Goal: Task Accomplishment & Management: Manage account settings

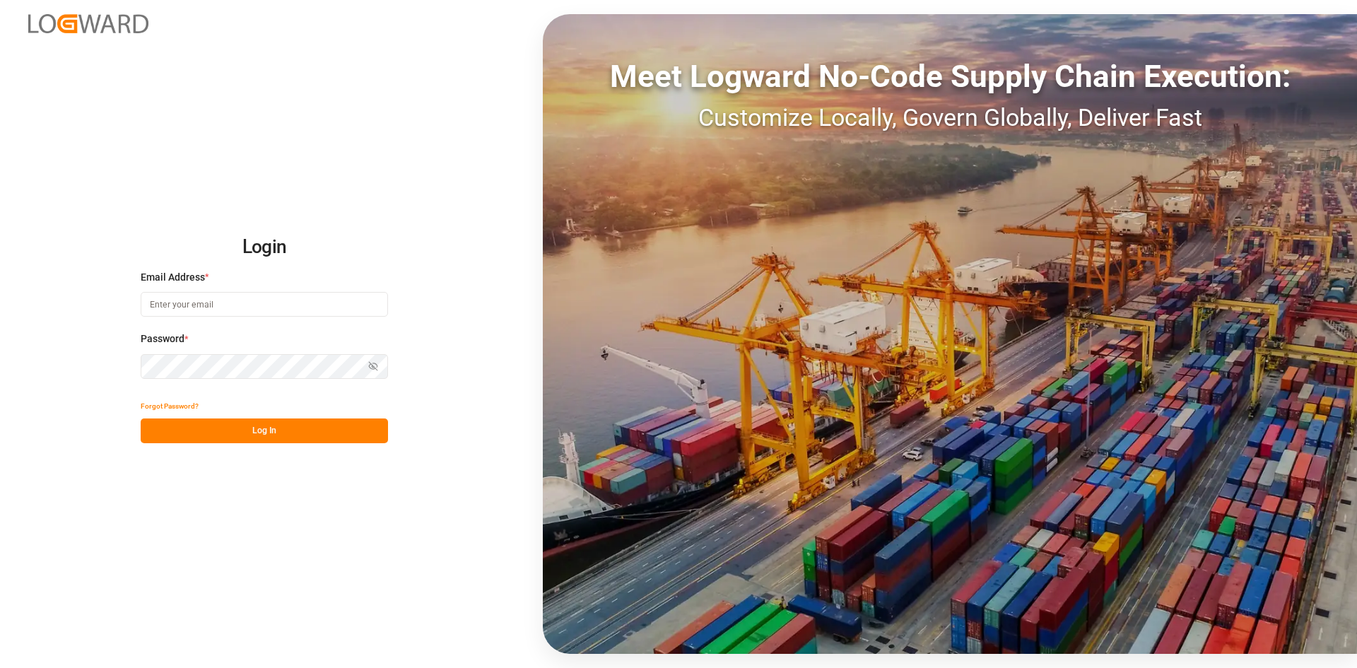
type input "[PERSON_NAME][EMAIL_ADDRESS][PERSON_NAME][DOMAIN_NAME]"
click at [289, 427] on button "Log In" at bounding box center [264, 430] width 247 height 25
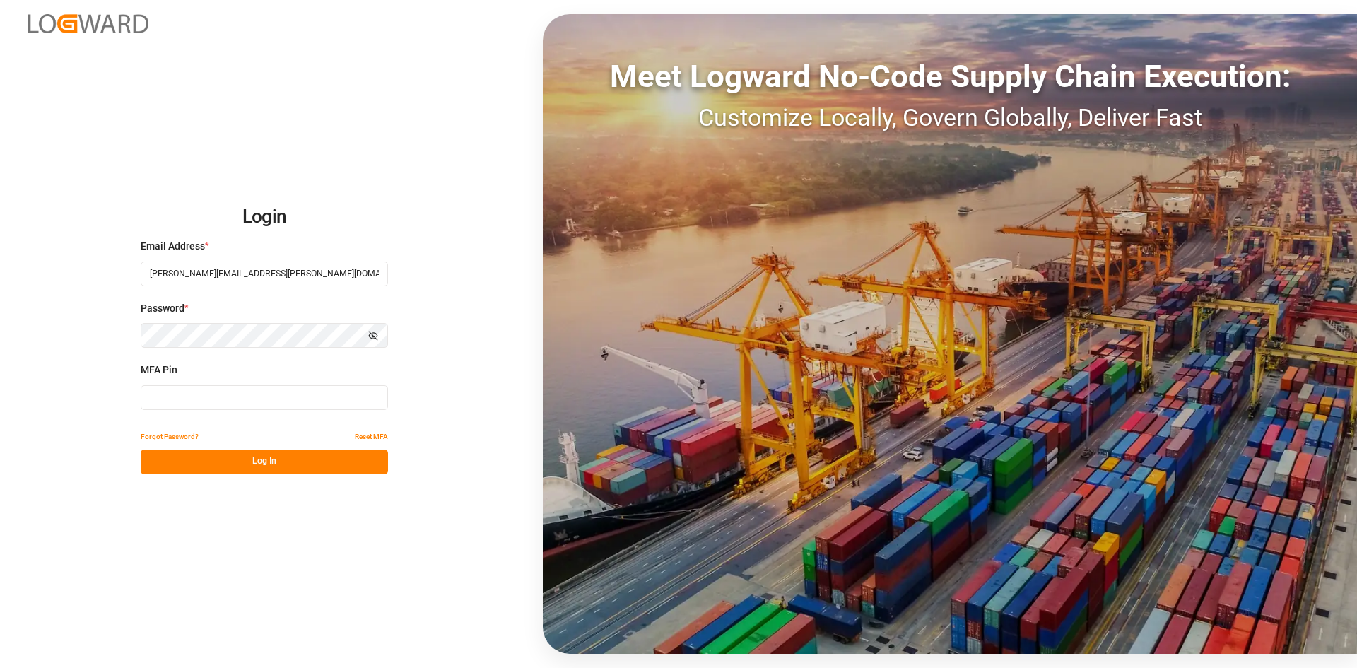
click at [280, 411] on div "MFA Pin" at bounding box center [264, 393] width 247 height 62
click at [276, 401] on input at bounding box center [264, 397] width 247 height 25
type input "543388"
click at [266, 452] on button "Log In" at bounding box center [264, 461] width 247 height 25
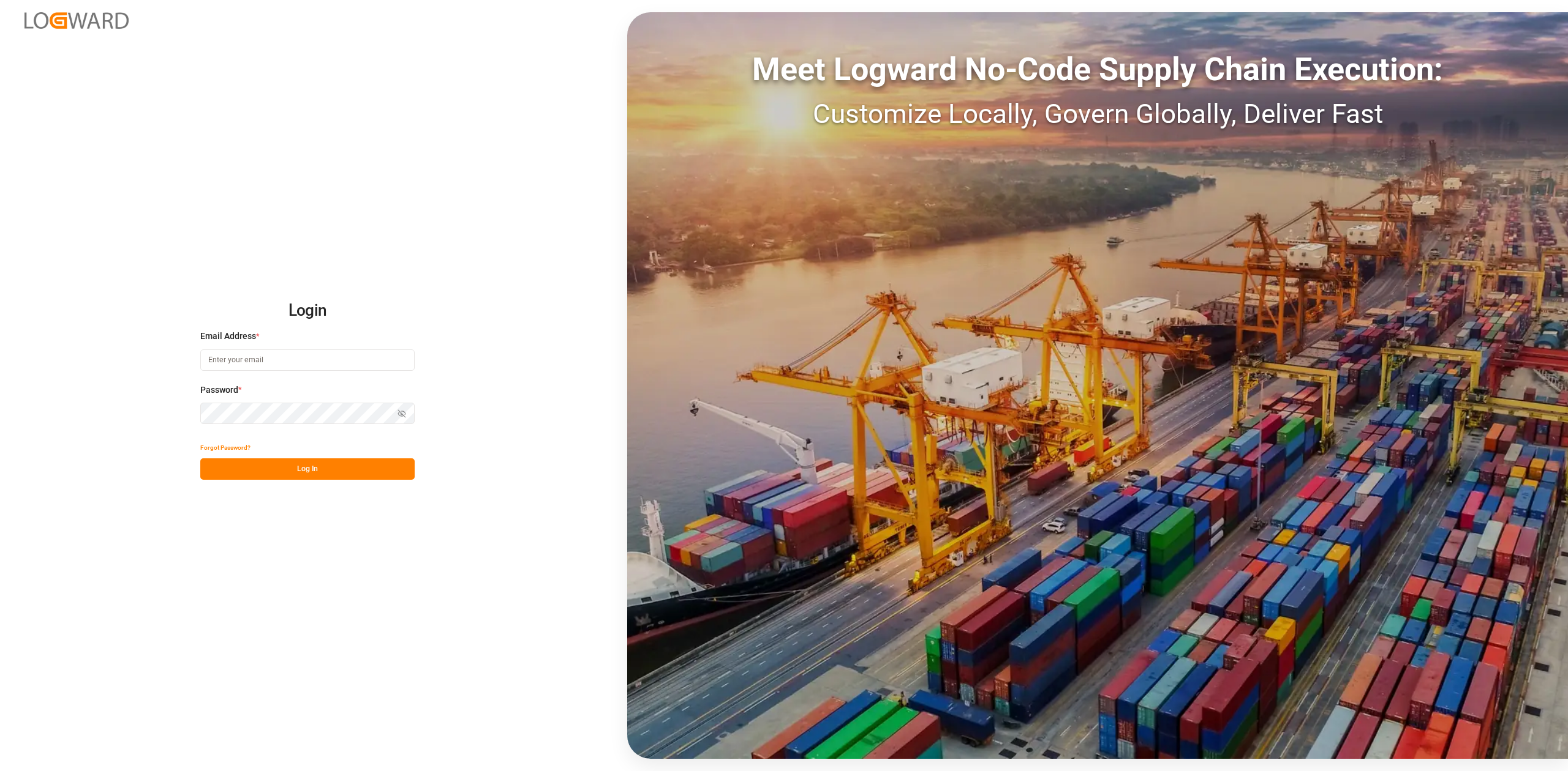
type input "[PERSON_NAME][EMAIL_ADDRESS][PERSON_NAME][DOMAIN_NAME]"
click at [302, 460] on button "Log In" at bounding box center [307, 469] width 214 height 22
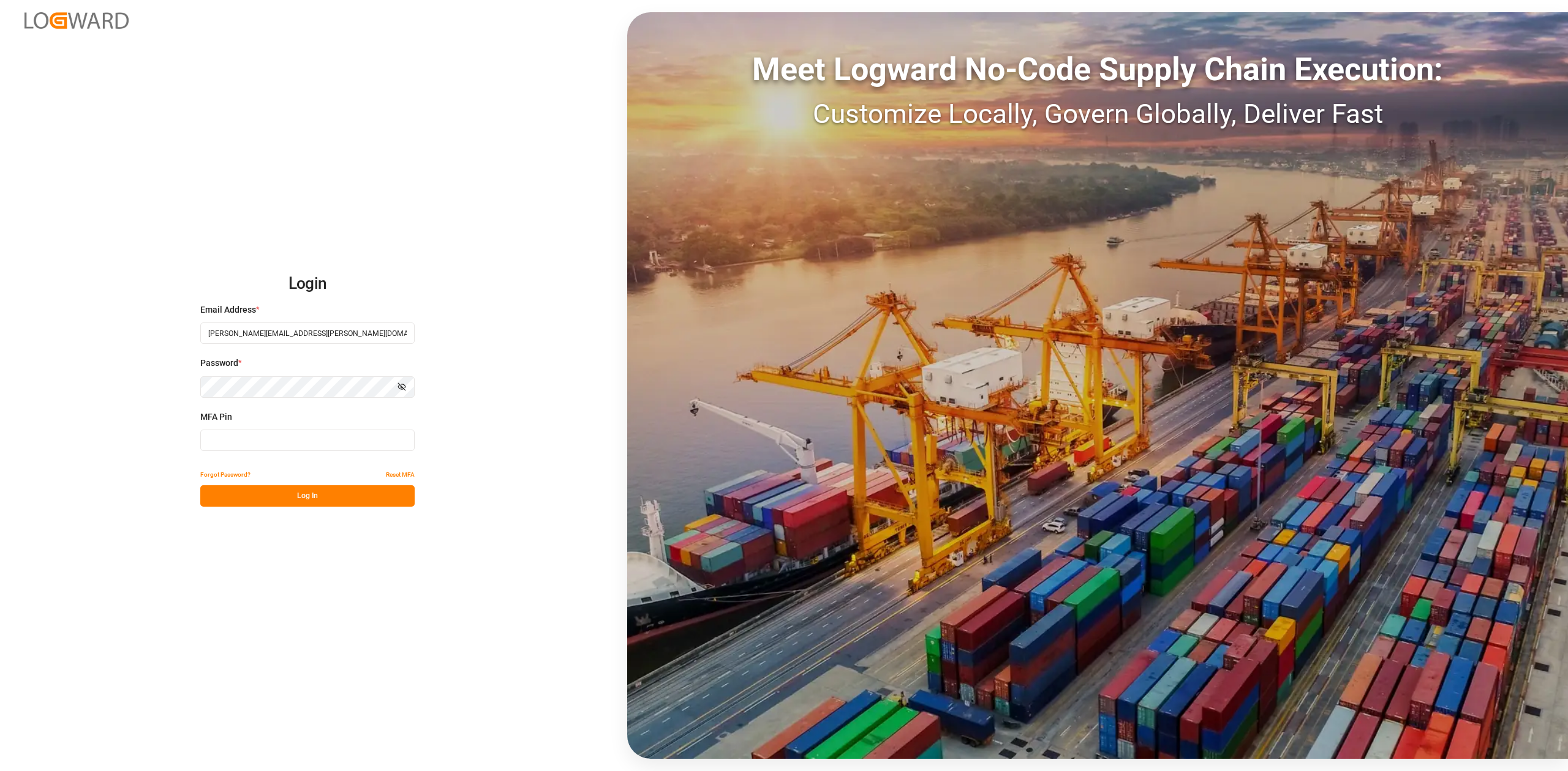
drag, startPoint x: 219, startPoint y: 446, endPoint x: 231, endPoint y: 446, distance: 12.0
click at [220, 446] on input at bounding box center [307, 440] width 214 height 22
type input "075159"
click at [287, 496] on button "Log In" at bounding box center [307, 496] width 214 height 22
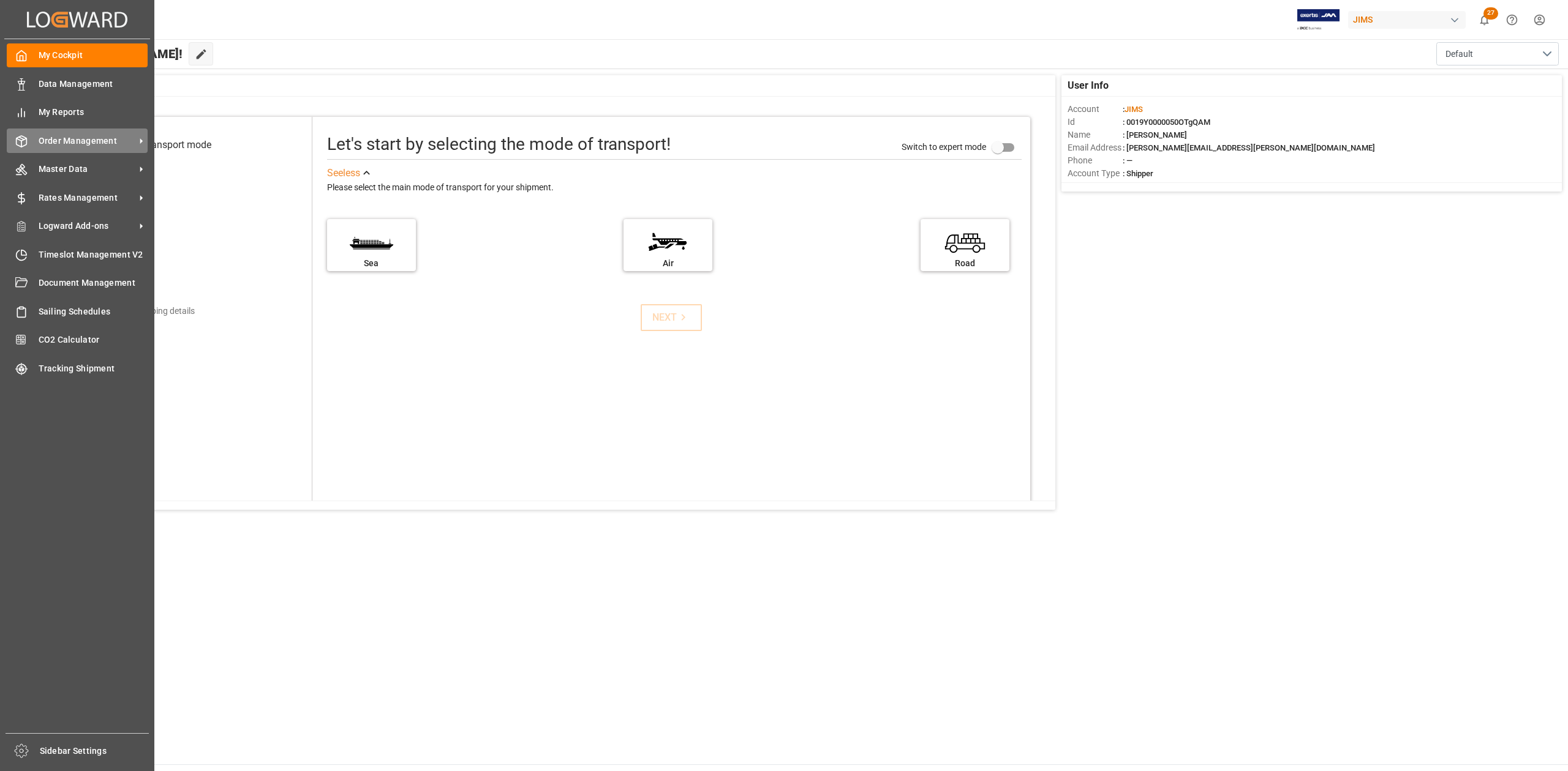
click at [92, 139] on span "Order Management" at bounding box center [88, 140] width 97 height 13
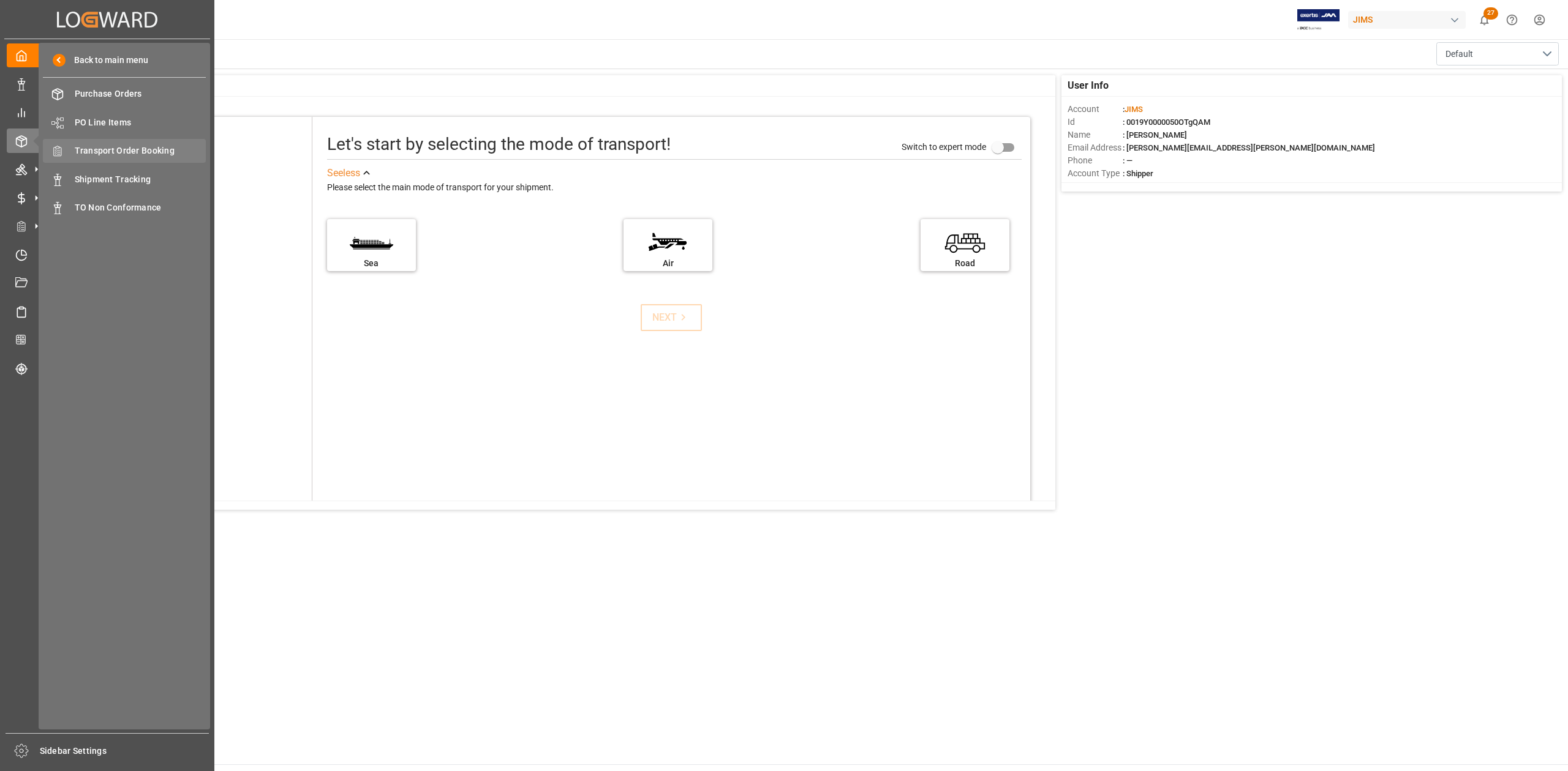
click at [163, 149] on span "Transport Order Booking" at bounding box center [140, 151] width 132 height 13
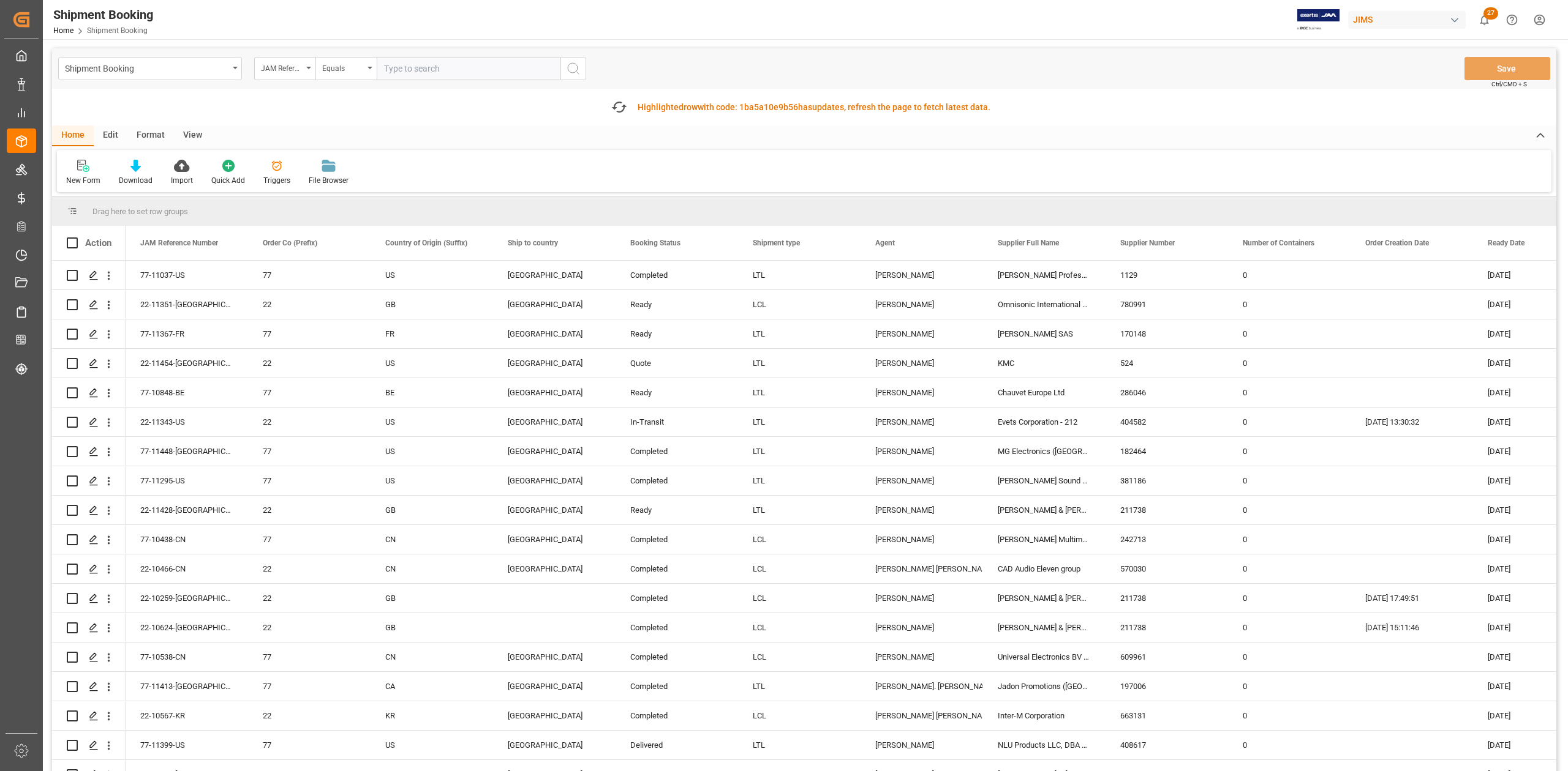
click at [434, 68] on input "text" at bounding box center [469, 68] width 184 height 23
paste input "77-11262-CN"
type input "77-11262-CN"
click at [574, 74] on icon "search button" at bounding box center [573, 68] width 15 height 15
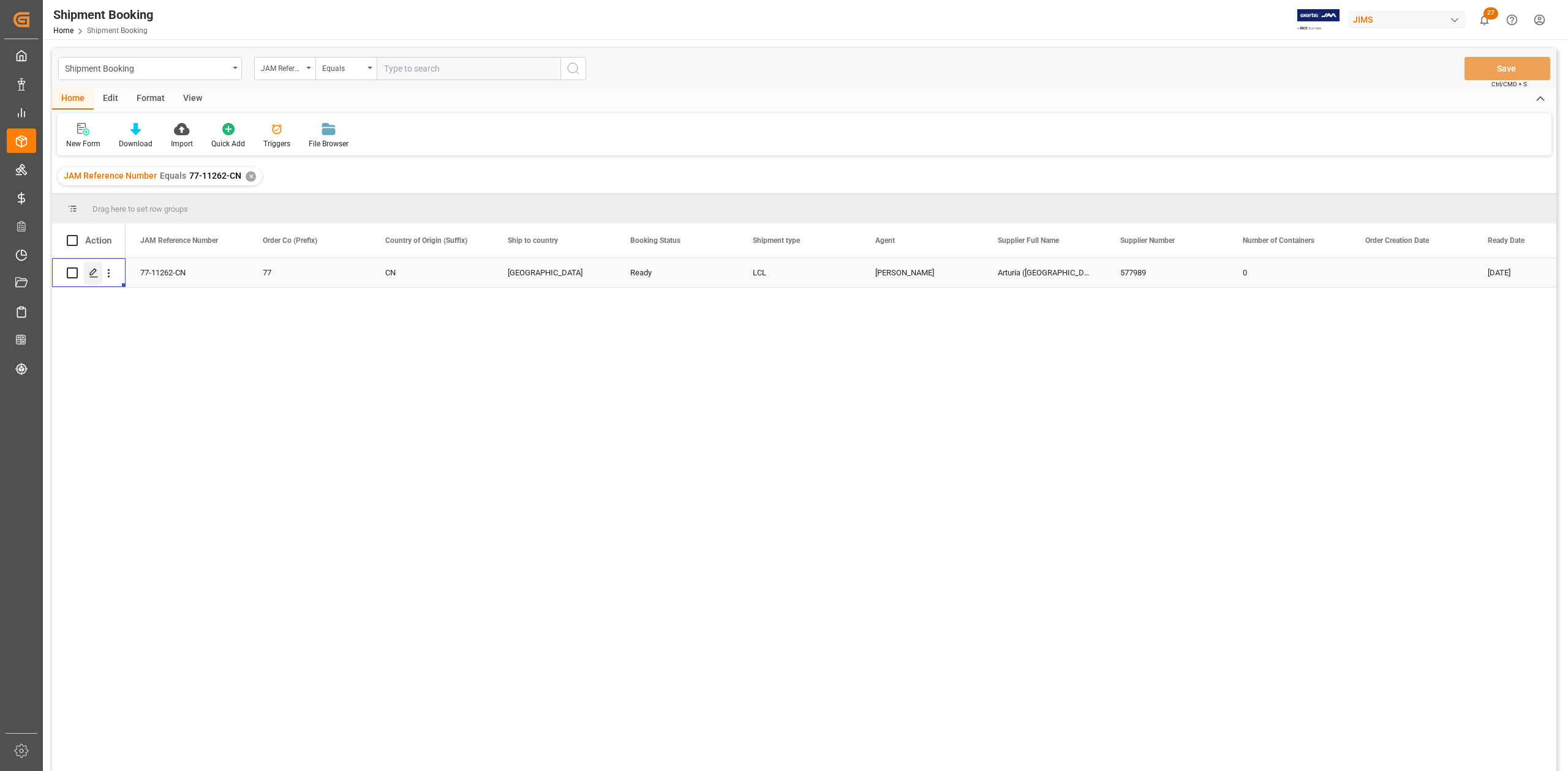
click at [91, 272] on polygon "Press SPACE to select this row." at bounding box center [93, 272] width 6 height 6
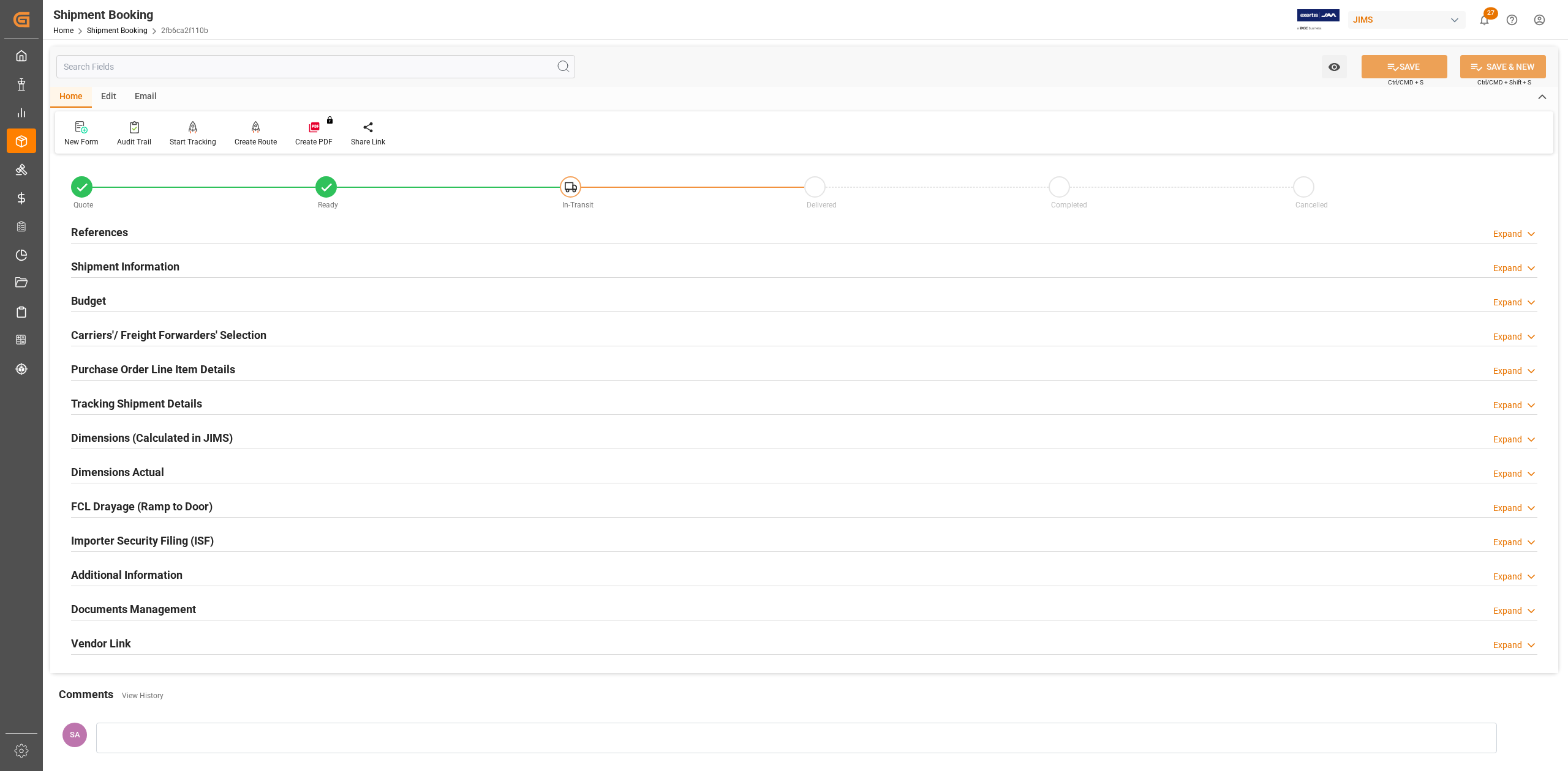
click at [114, 233] on h2 "References" at bounding box center [100, 232] width 57 height 16
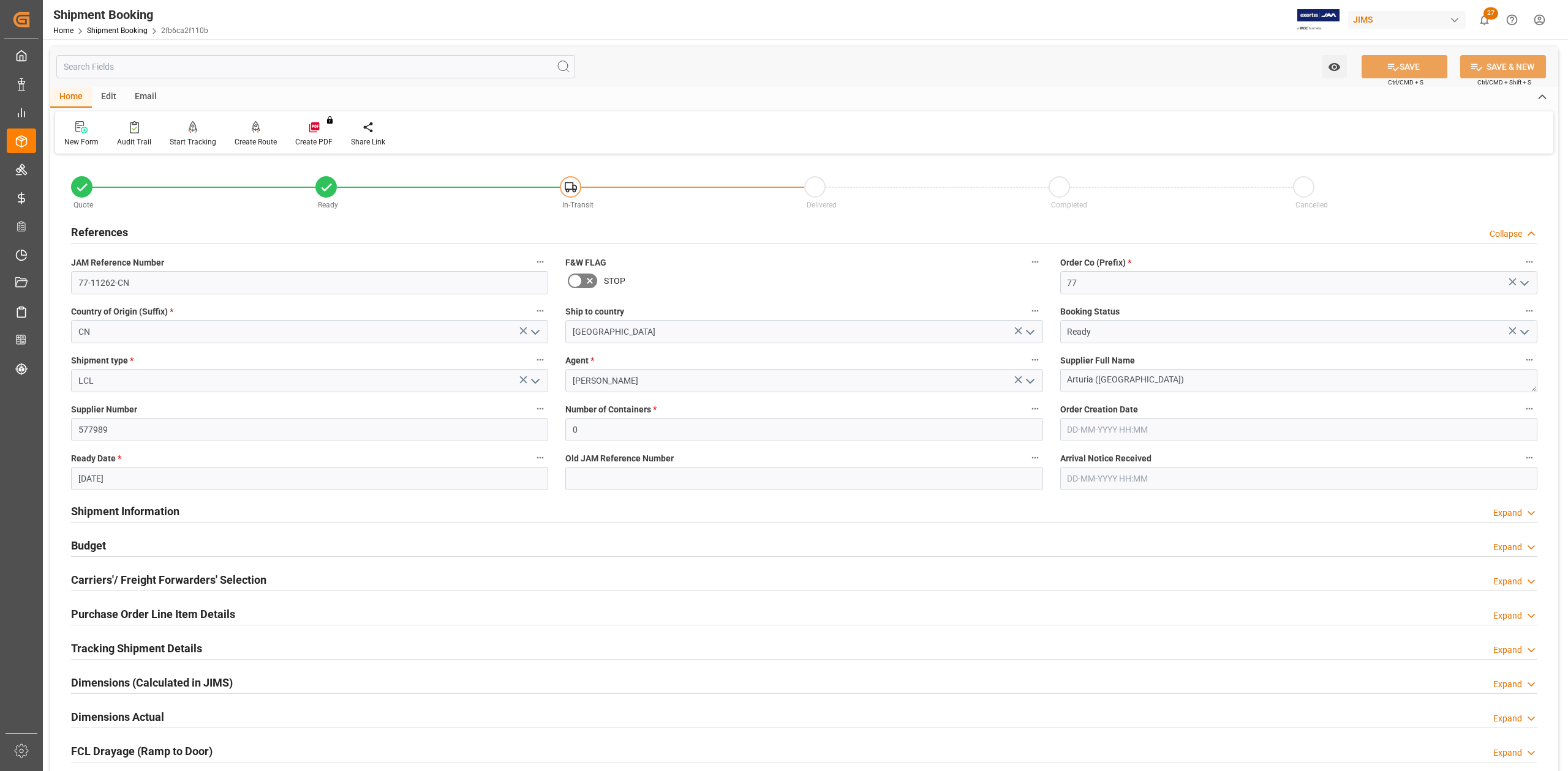
click at [114, 233] on h2 "References" at bounding box center [100, 232] width 57 height 16
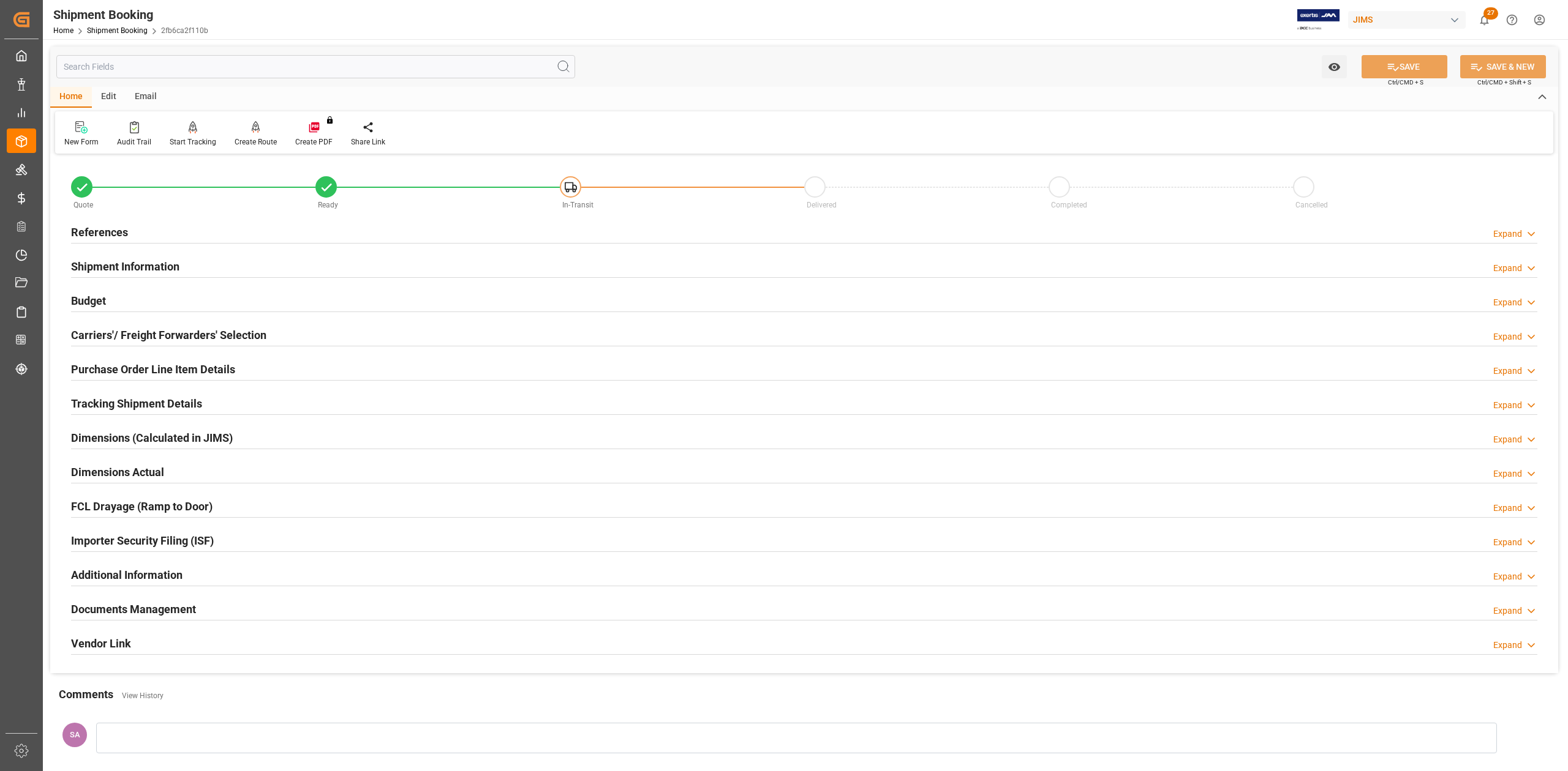
click at [116, 470] on h2 "Dimensions Actual" at bounding box center [117, 472] width 93 height 16
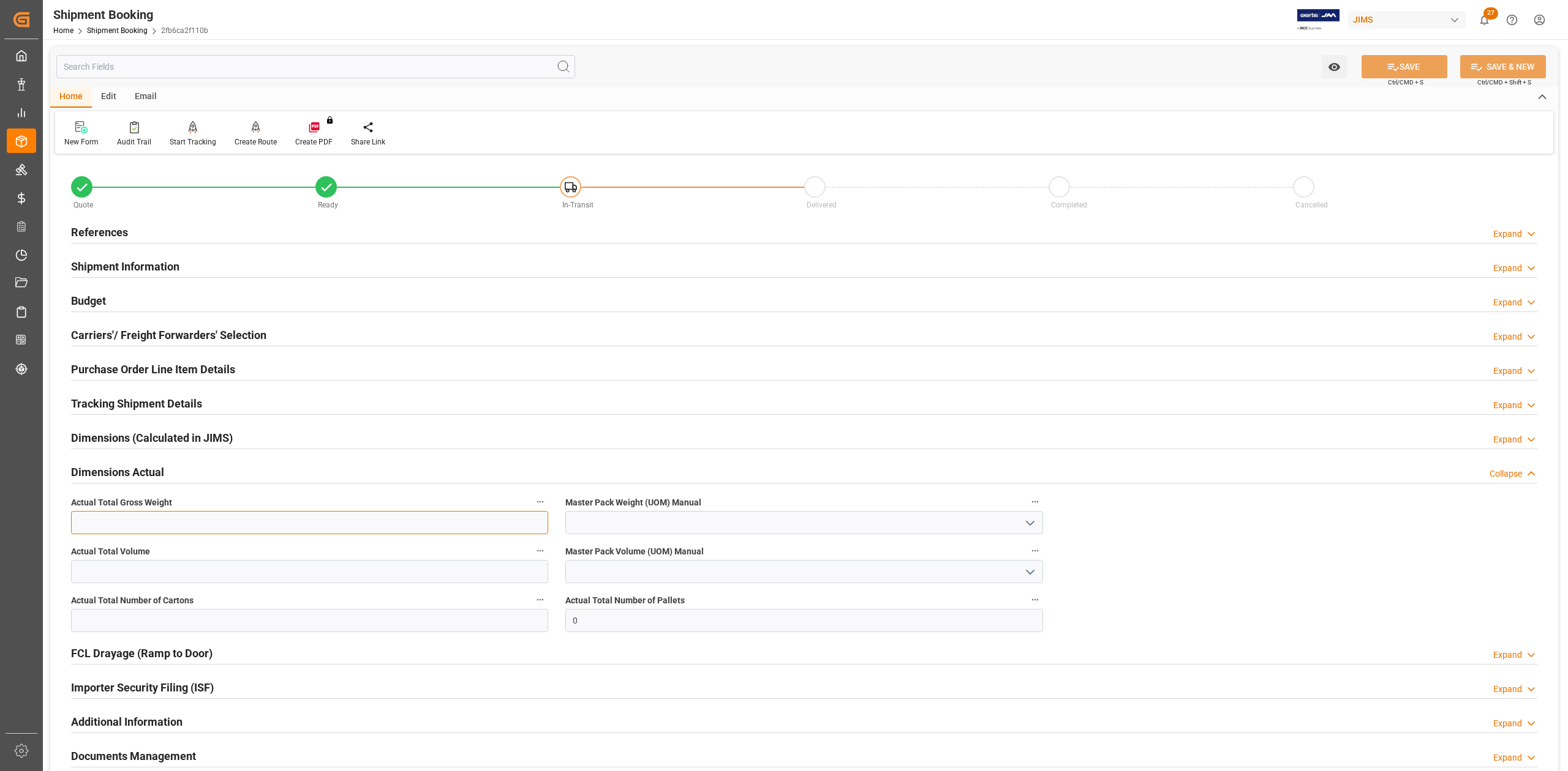
click at [133, 517] on input "text" at bounding box center [309, 522] width 477 height 23
type input "44.8"
click at [280, 571] on input "text" at bounding box center [309, 572] width 477 height 23
type input "0.24"
click at [349, 612] on input "text" at bounding box center [309, 620] width 477 height 23
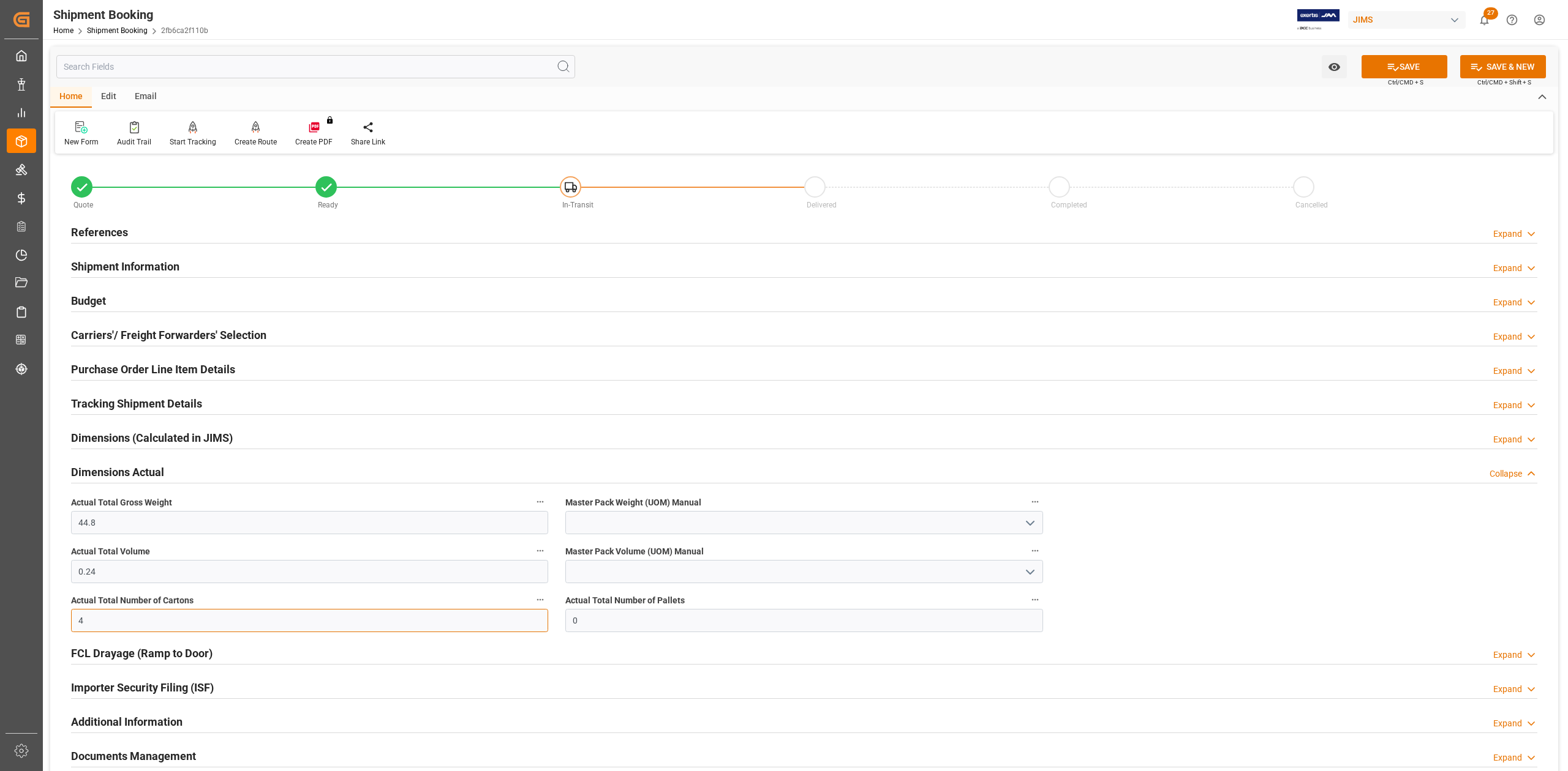
type input "4"
click at [581, 525] on input at bounding box center [804, 522] width 477 height 23
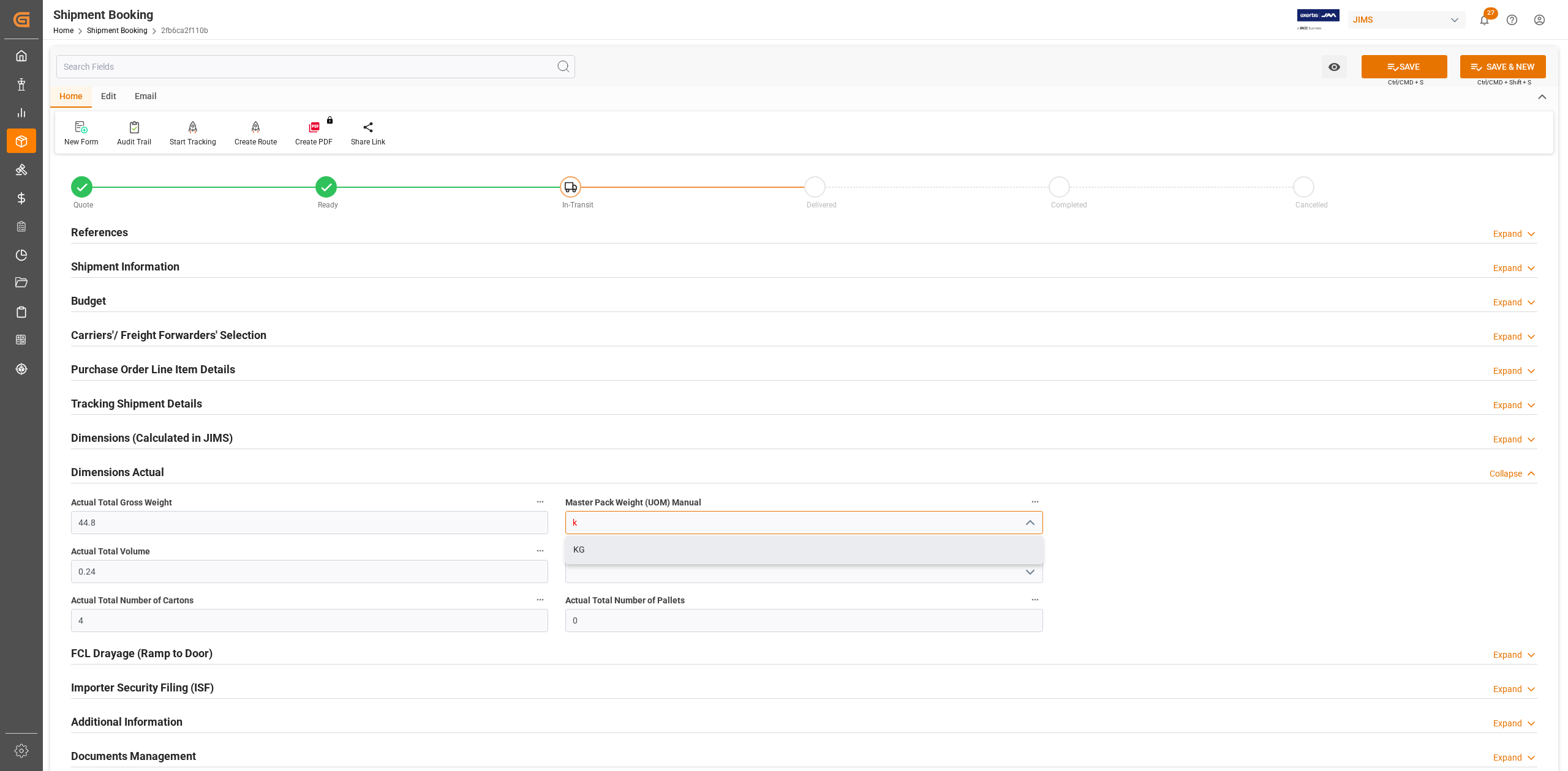
click at [584, 544] on div "KG" at bounding box center [804, 550] width 476 height 28
type input "KG"
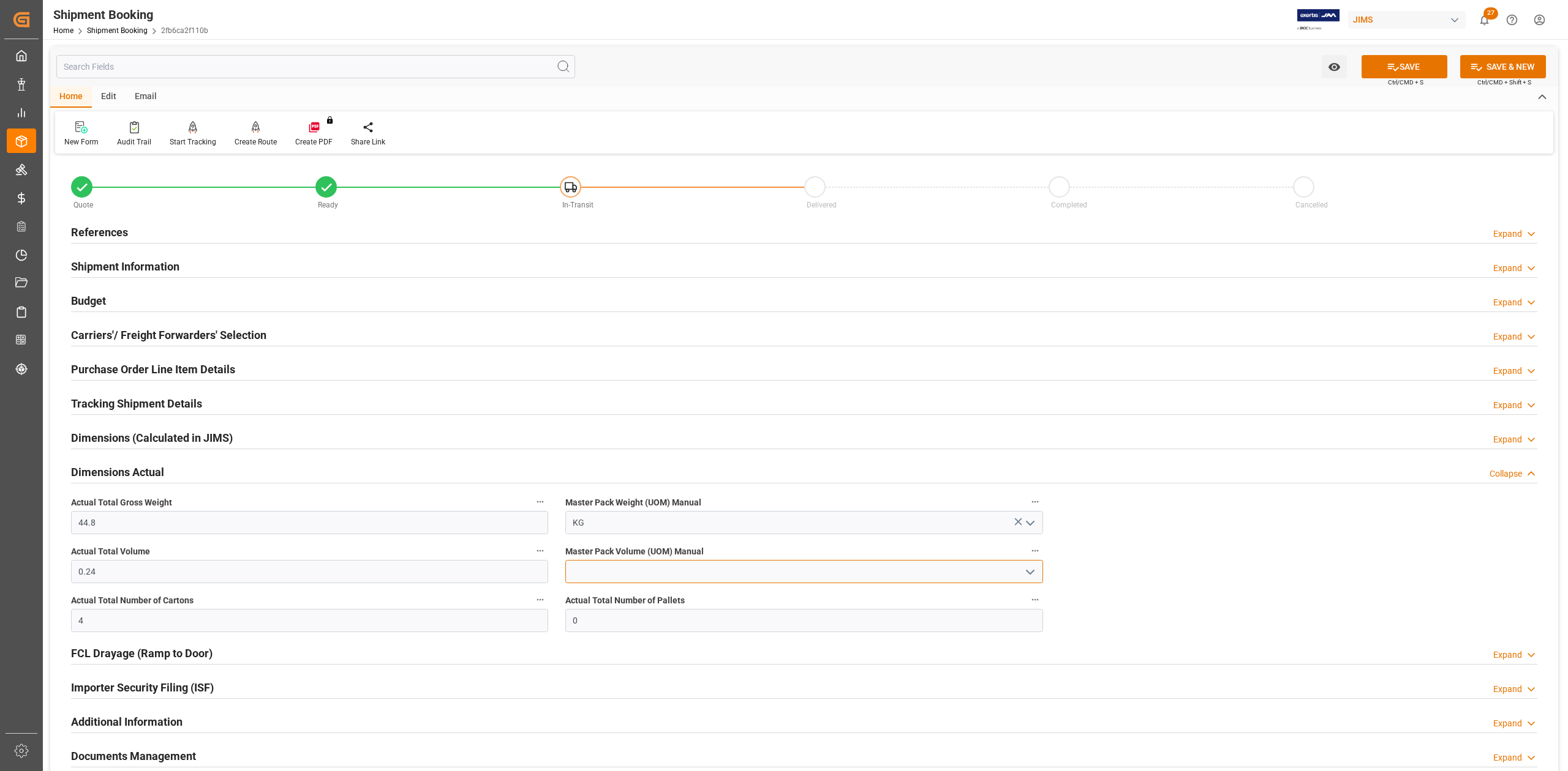
click at [583, 564] on input at bounding box center [804, 572] width 477 height 23
click at [583, 599] on div "CBM" at bounding box center [804, 599] width 476 height 28
type input "CBM"
click at [1422, 62] on button "SAVE" at bounding box center [1404, 67] width 86 height 23
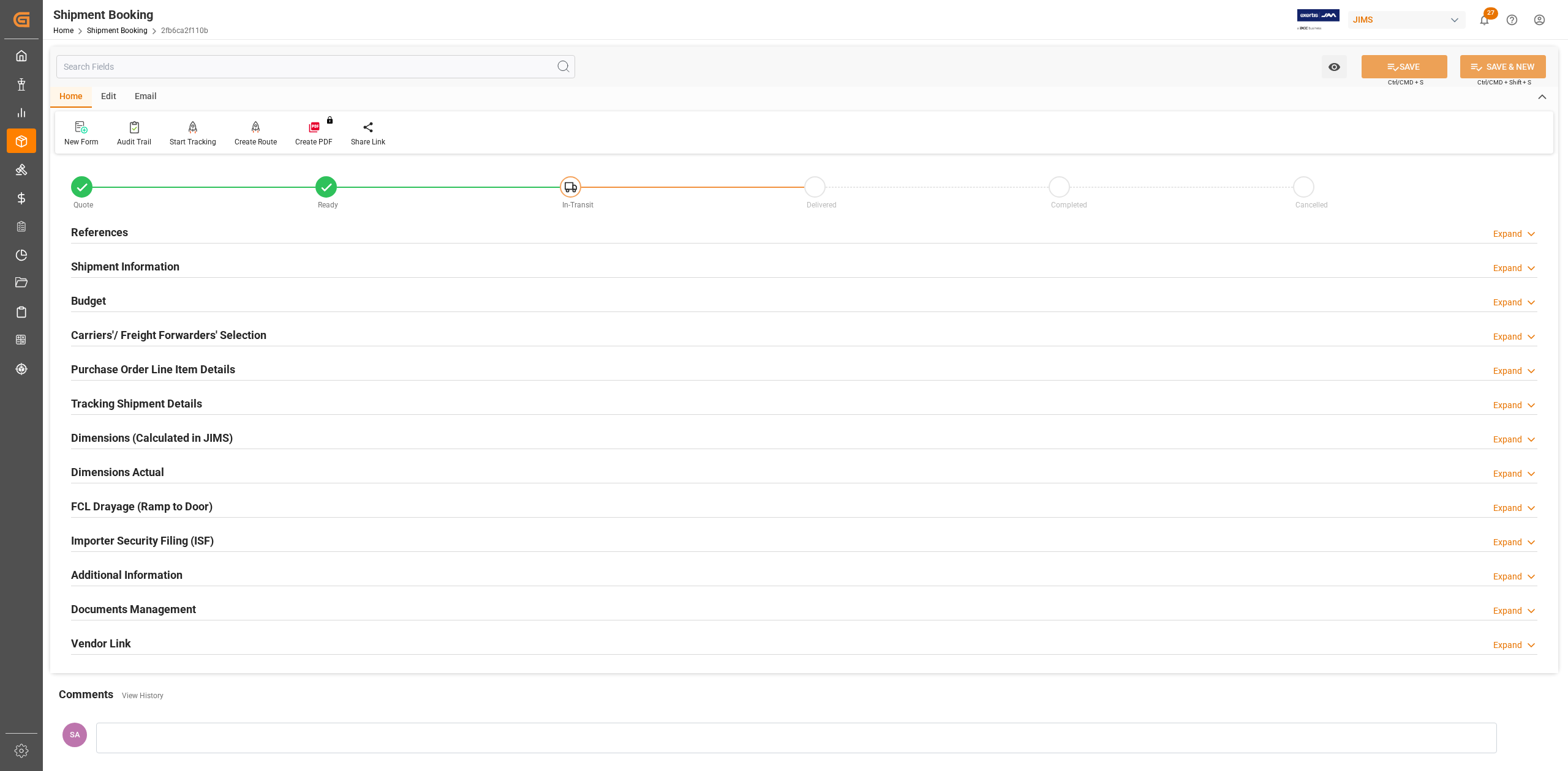
click at [97, 296] on h2 "Budget" at bounding box center [88, 301] width 35 height 16
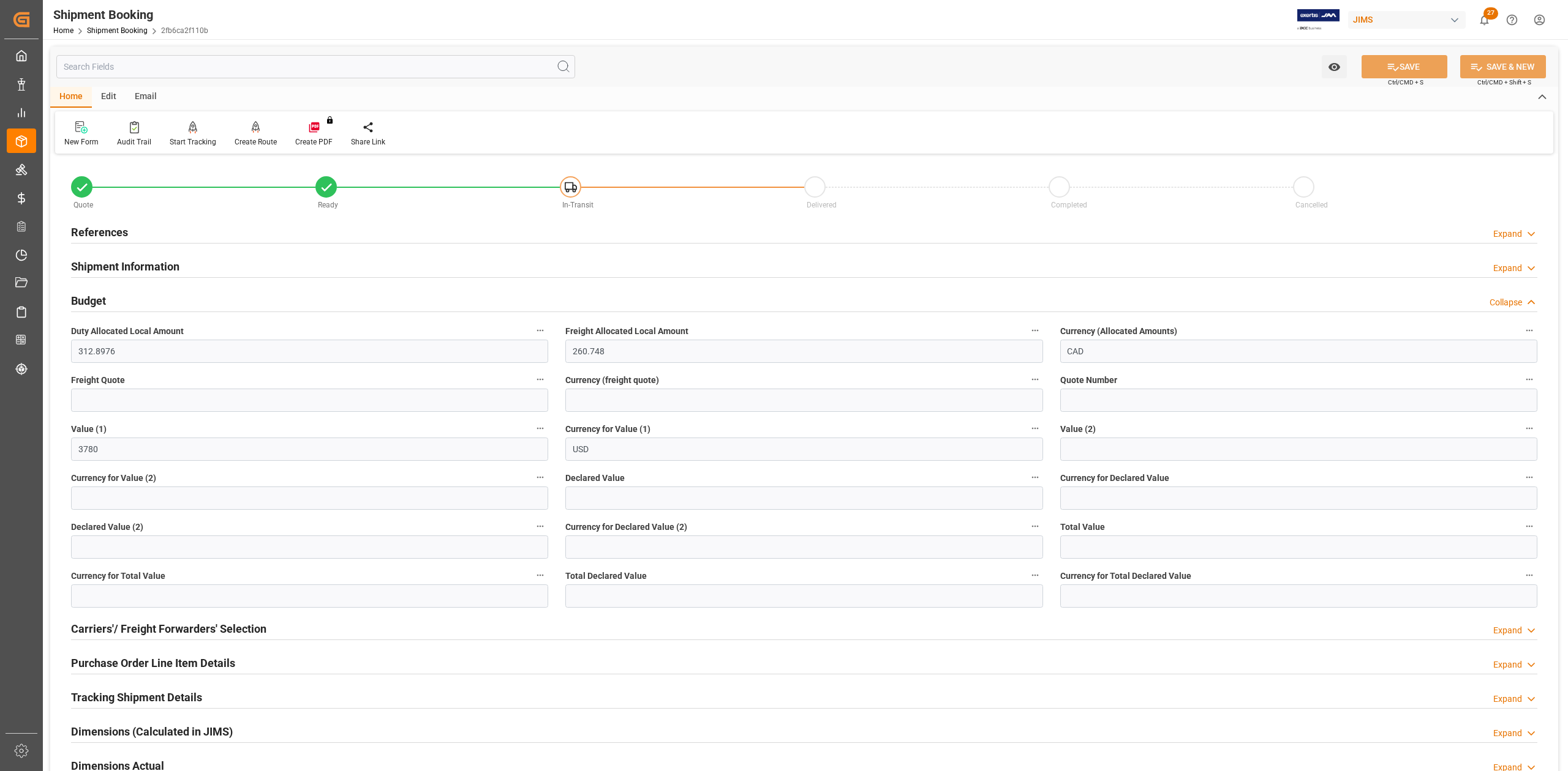
click at [93, 305] on h2 "Budget" at bounding box center [88, 301] width 35 height 16
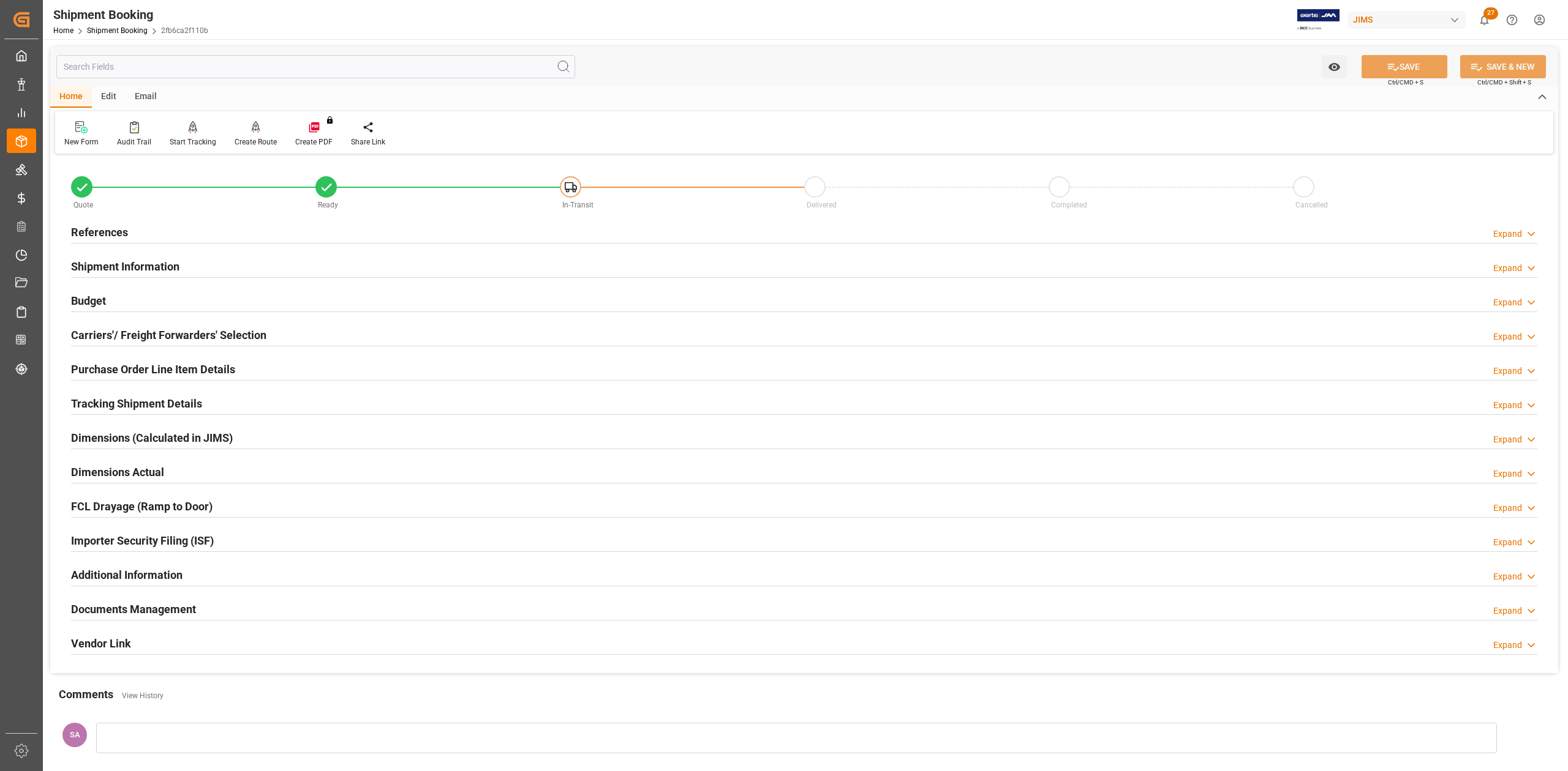
click at [93, 405] on h2 "Tracking Shipment Details" at bounding box center [136, 403] width 131 height 16
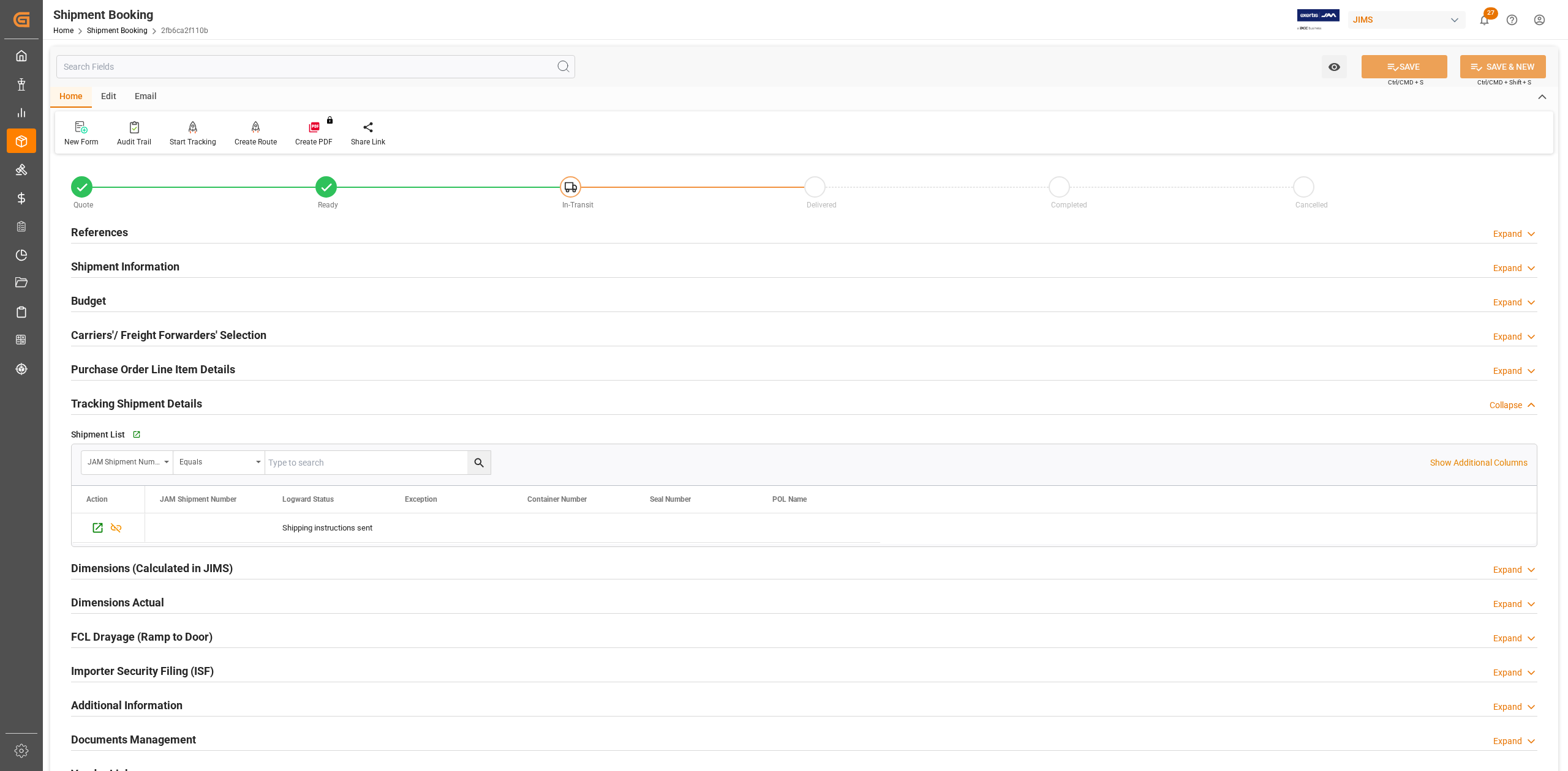
click at [135, 403] on h2 "Tracking Shipment Details" at bounding box center [136, 403] width 131 height 16
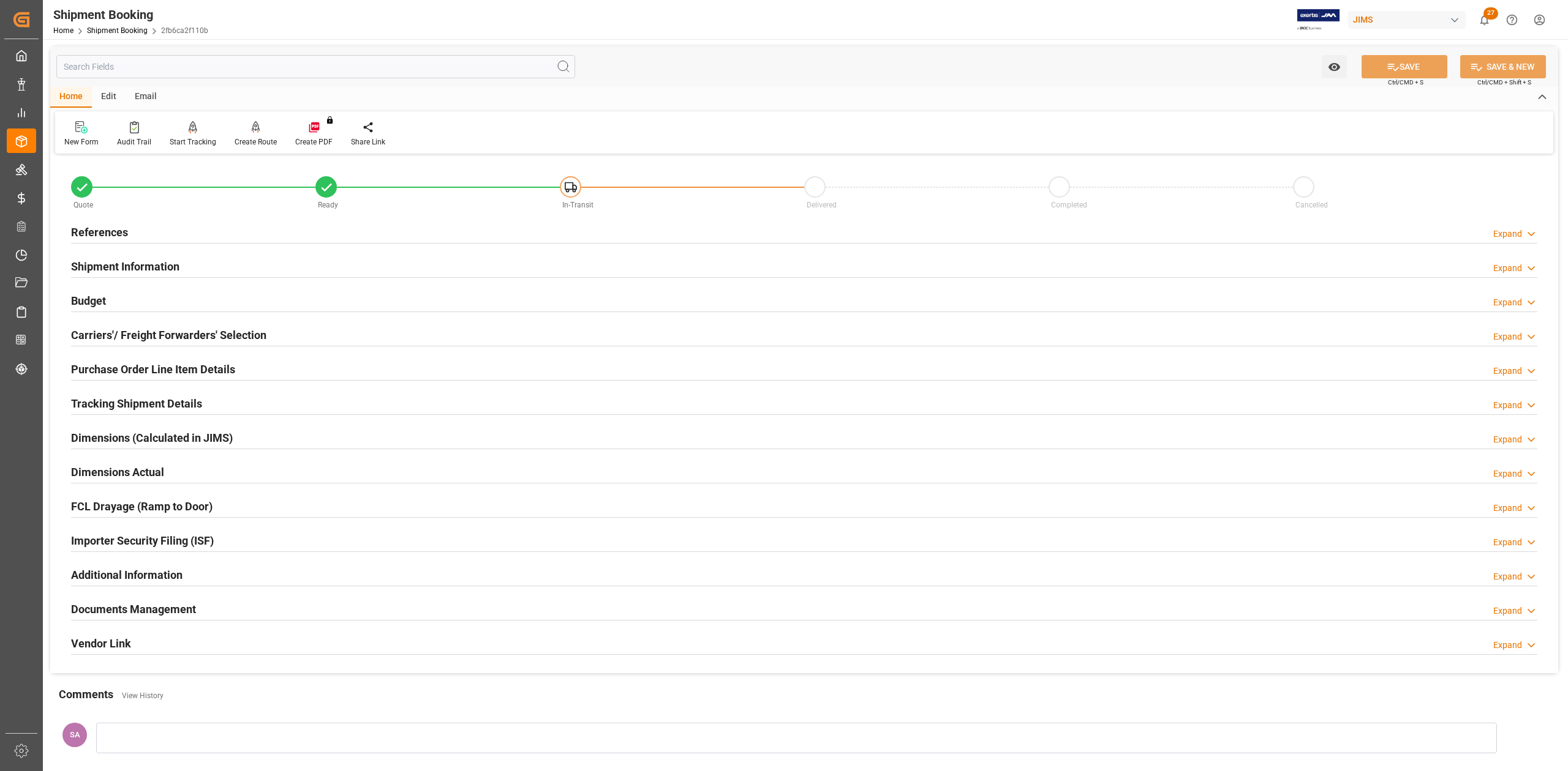
click at [116, 470] on h2 "Dimensions Actual" at bounding box center [117, 472] width 93 height 16
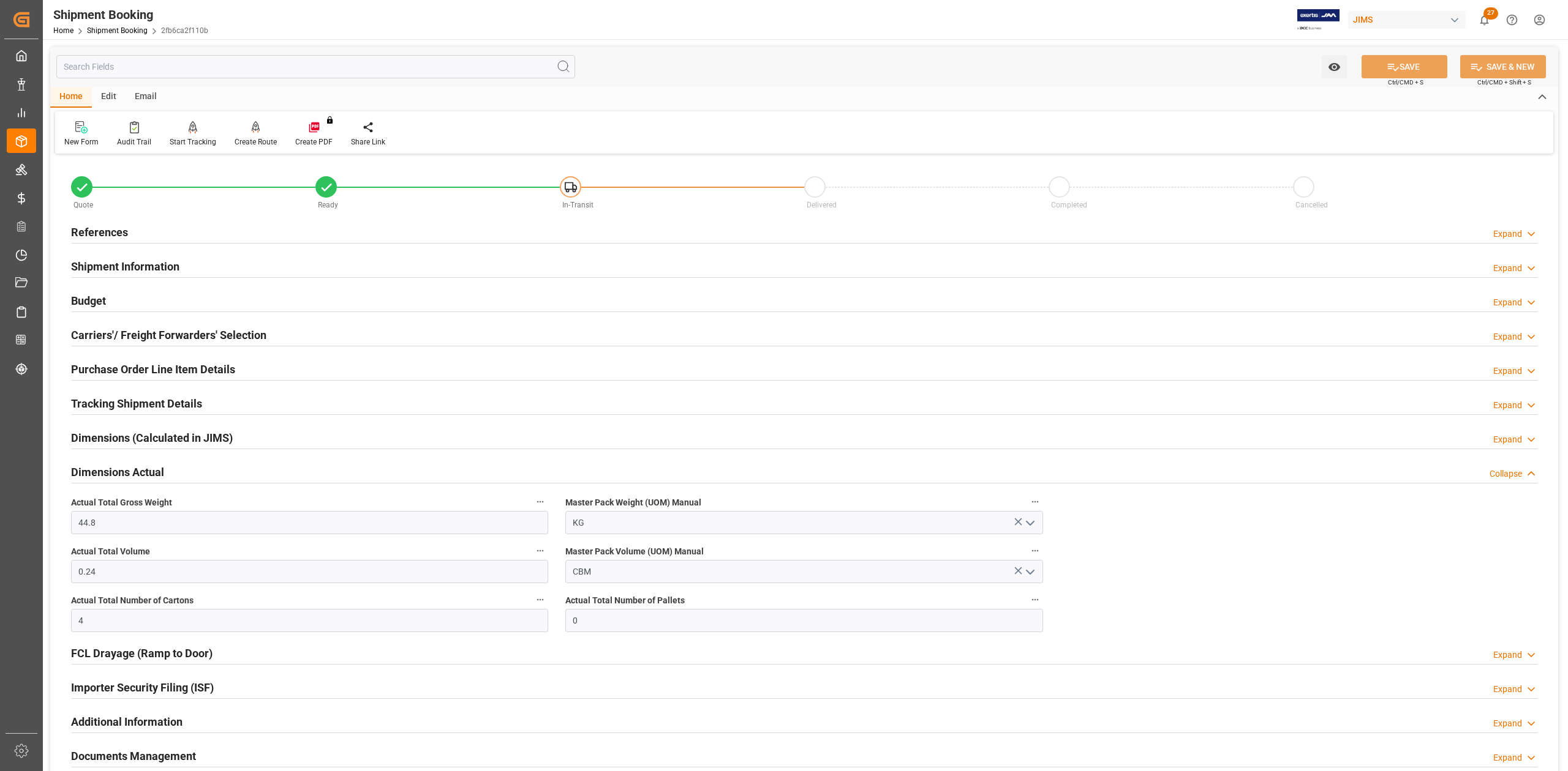
click at [81, 297] on h2 "Budget" at bounding box center [88, 301] width 35 height 16
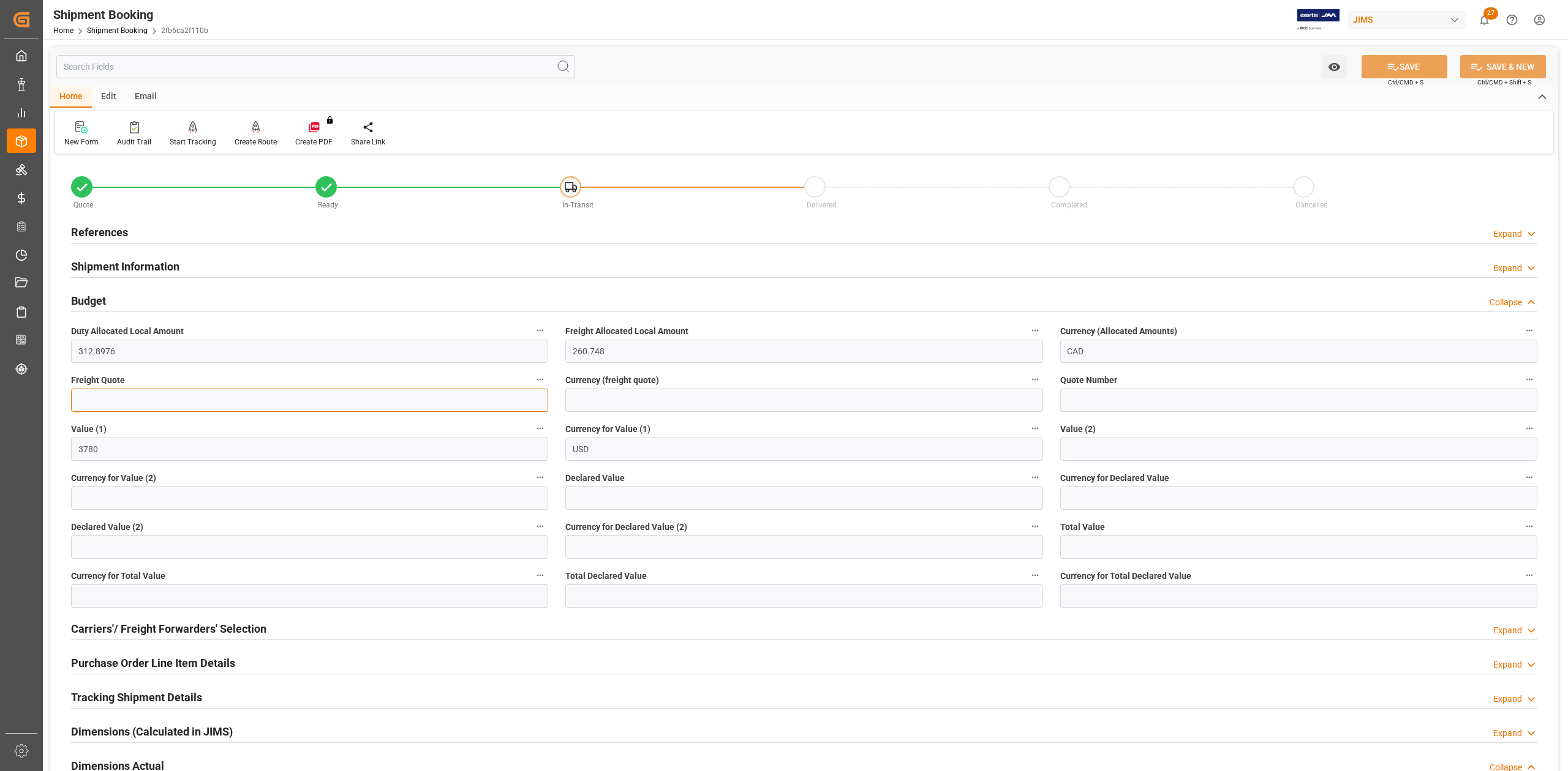
click at [155, 399] on input "text" at bounding box center [309, 400] width 477 height 23
type input "600"
click at [645, 400] on input at bounding box center [804, 400] width 477 height 23
type input "USD"
click at [1416, 57] on button "SAVE" at bounding box center [1404, 67] width 86 height 23
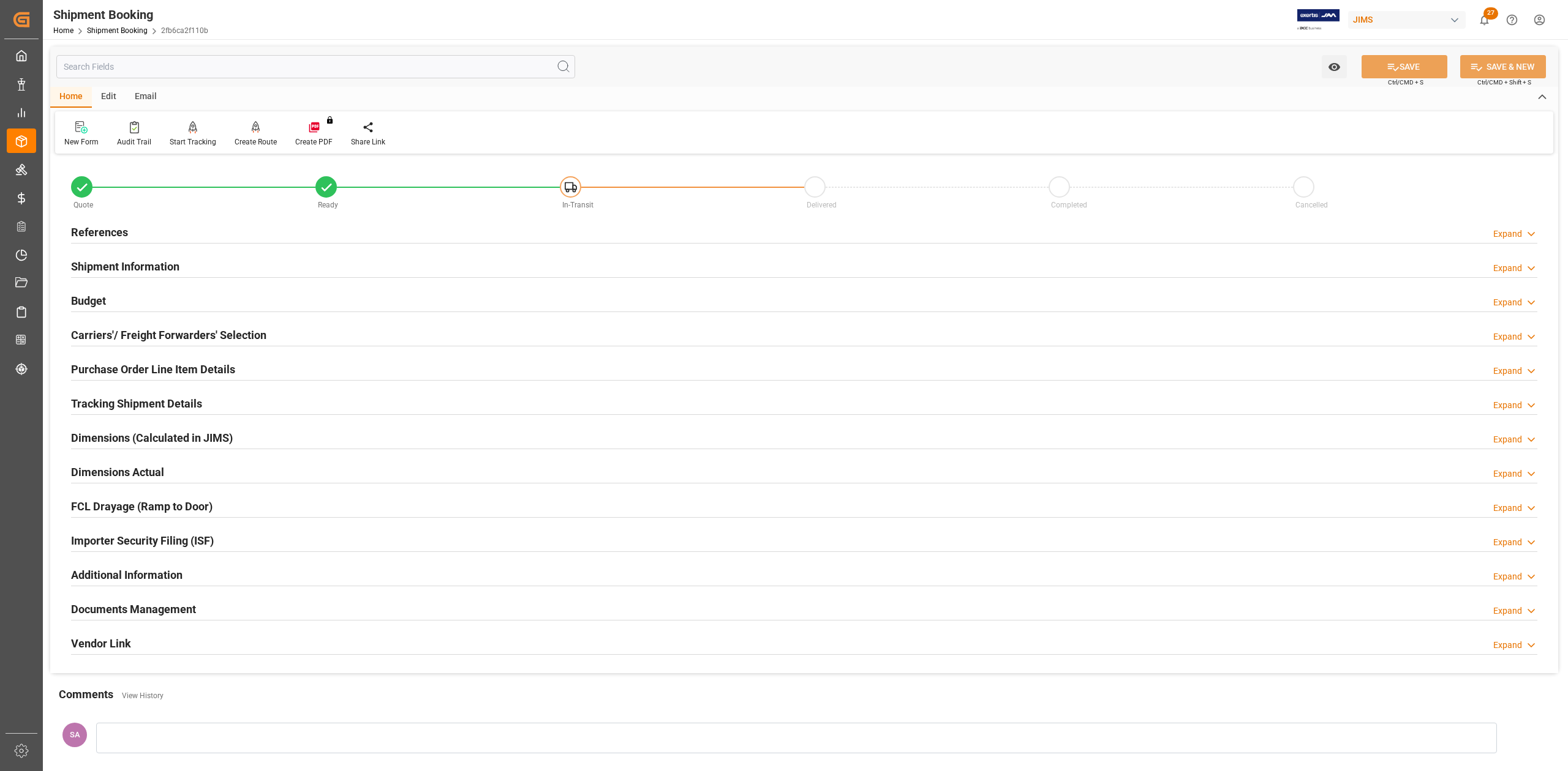
drag, startPoint x: 113, startPoint y: 268, endPoint x: 164, endPoint y: 263, distance: 51.2
click at [113, 268] on h2 "Shipment Information" at bounding box center [125, 266] width 108 height 16
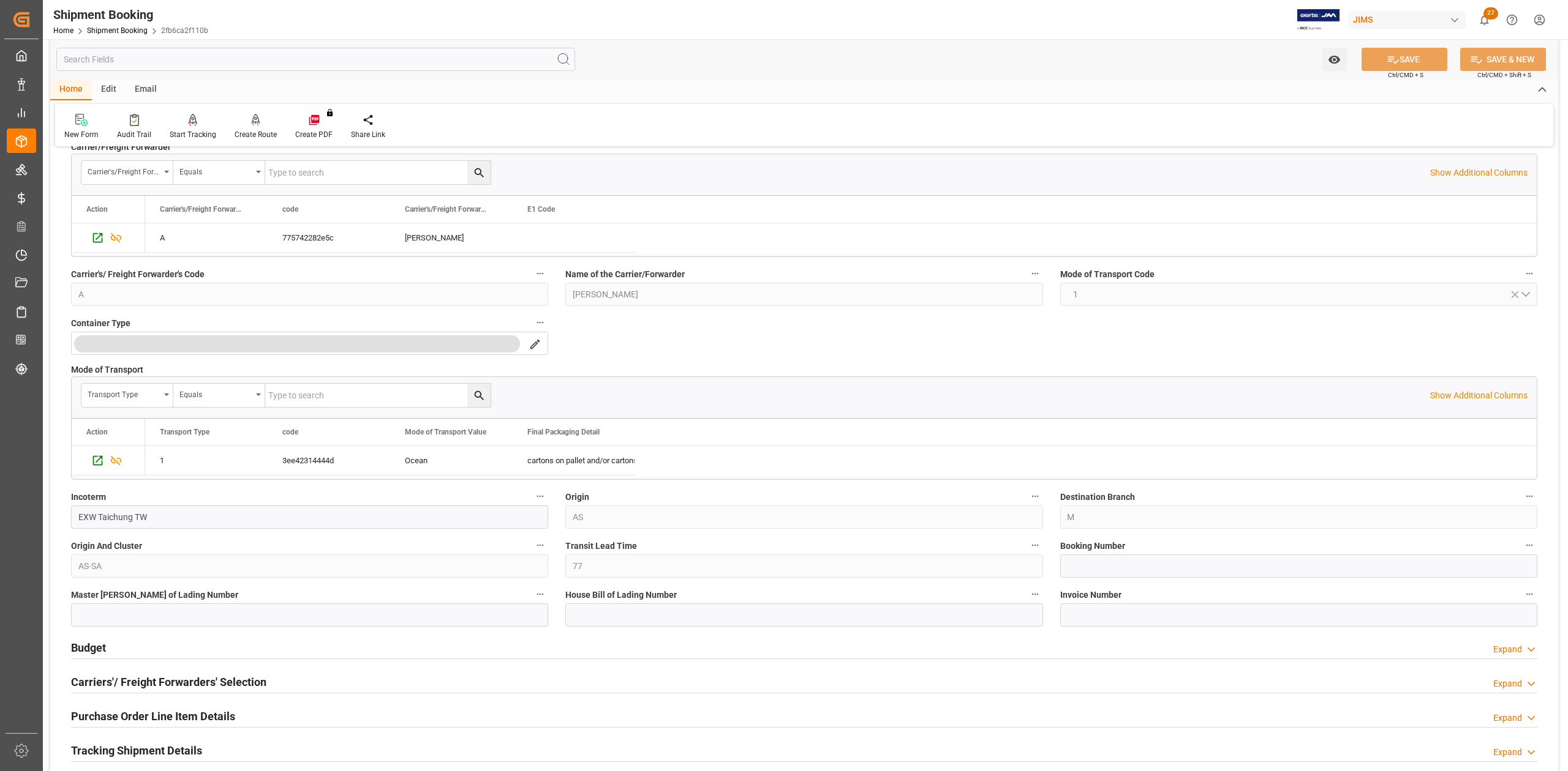
scroll to position [245, 0]
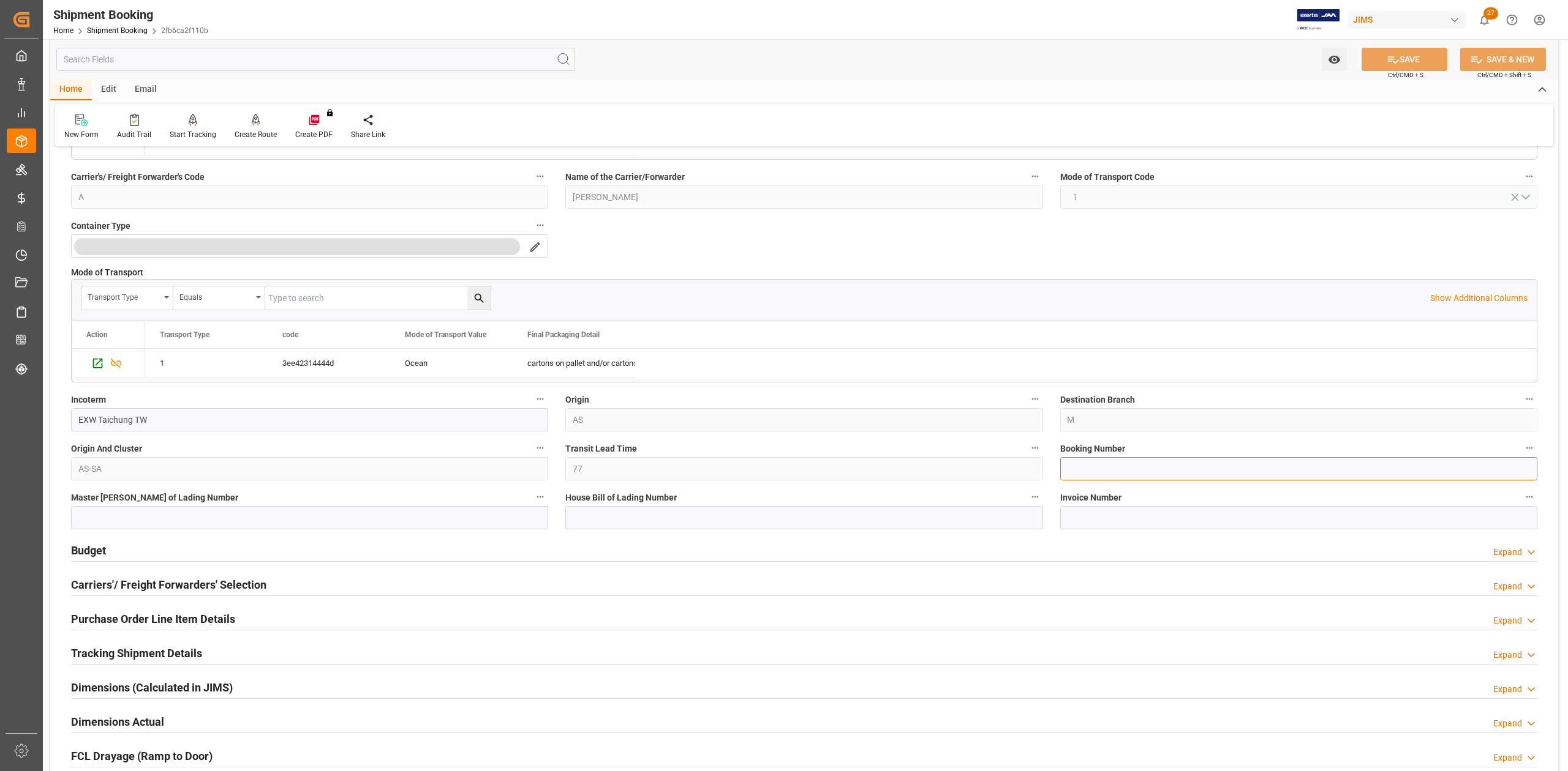
click at [1098, 469] on input at bounding box center [1298, 469] width 477 height 23
paste input "13641394"
type input "13641394"
click at [1403, 57] on button "SAVE" at bounding box center [1404, 59] width 86 height 23
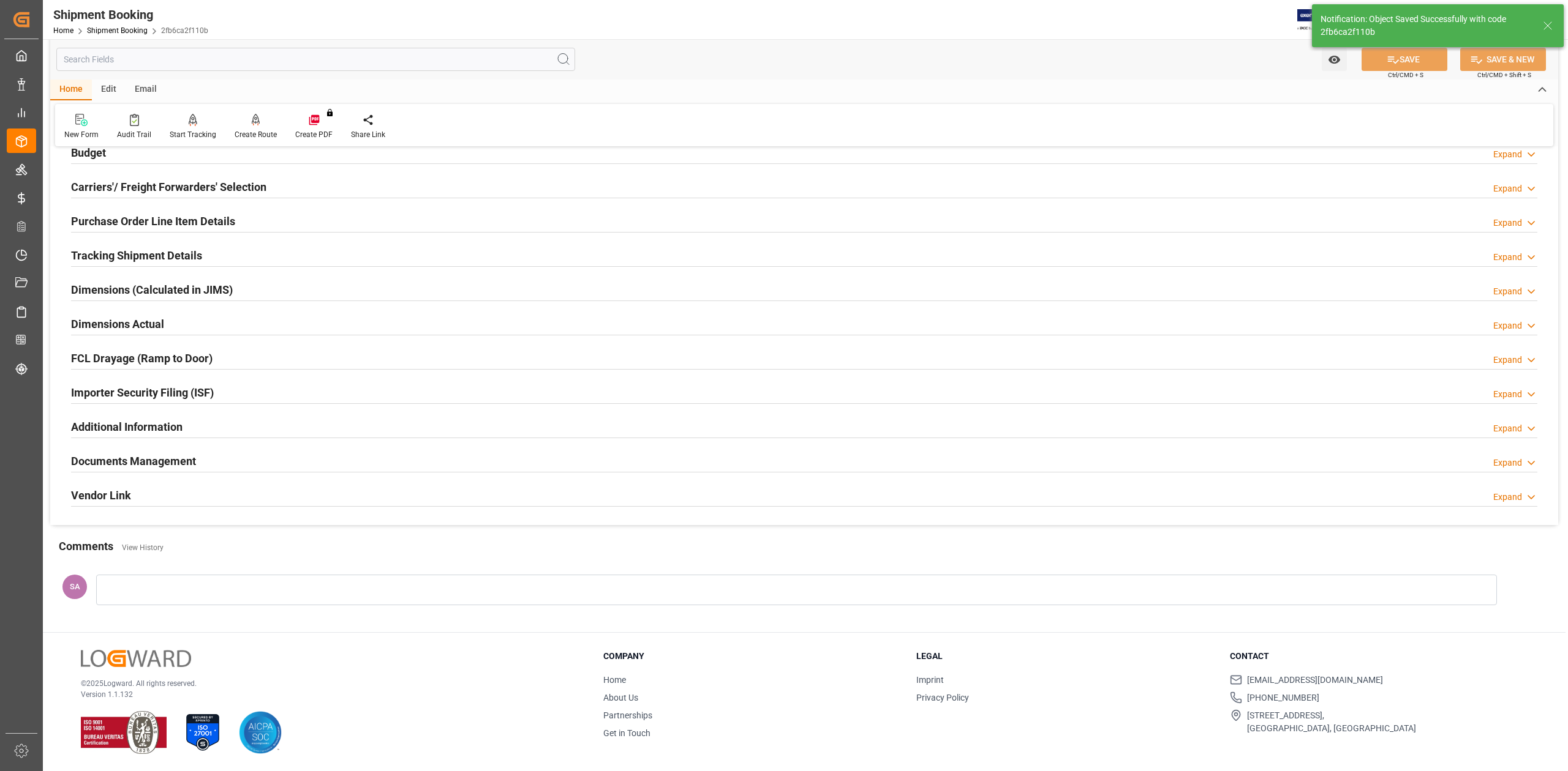
scroll to position [0, 0]
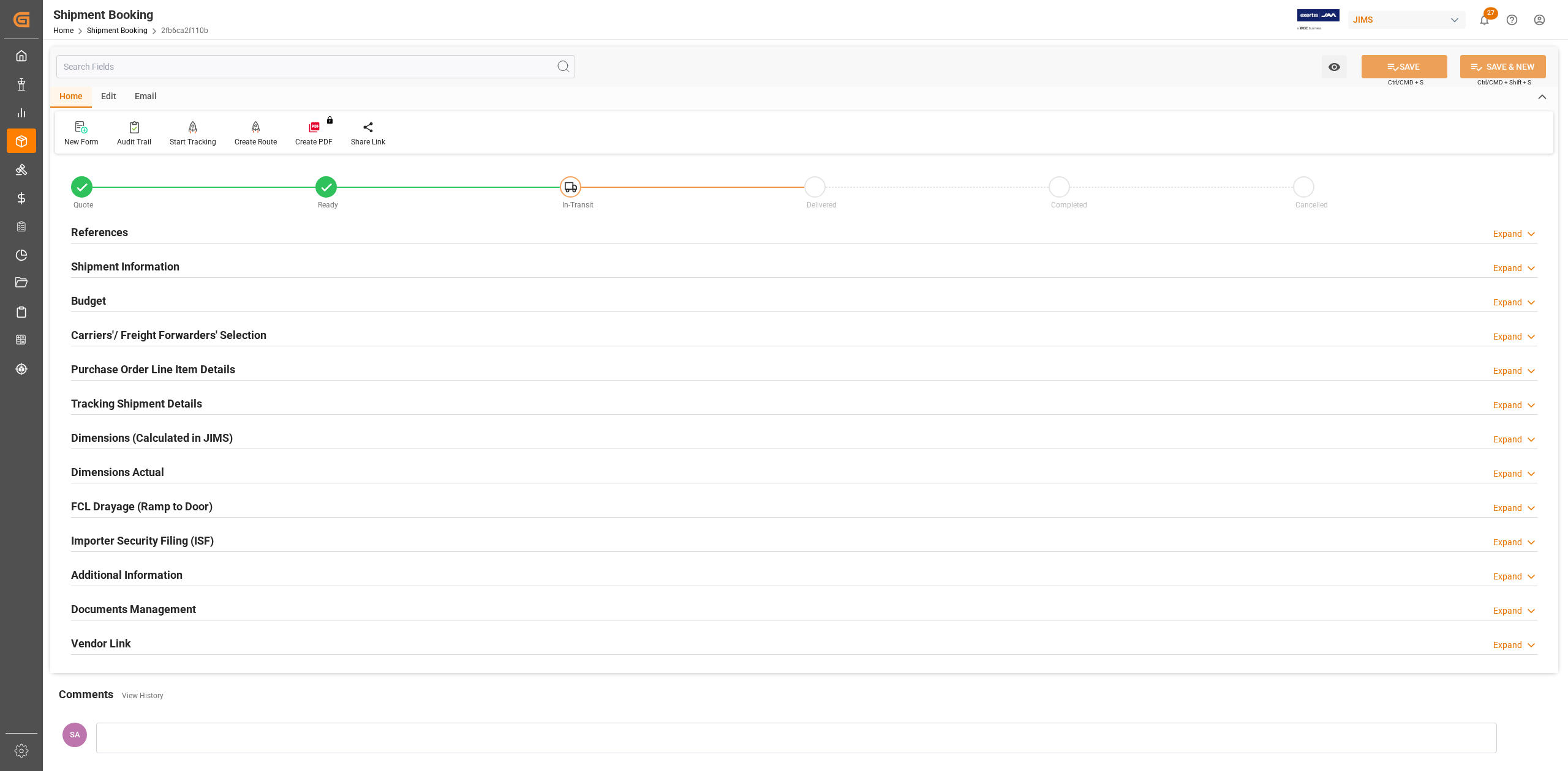
click at [189, 608] on h2 "Documents Management" at bounding box center [133, 609] width 125 height 16
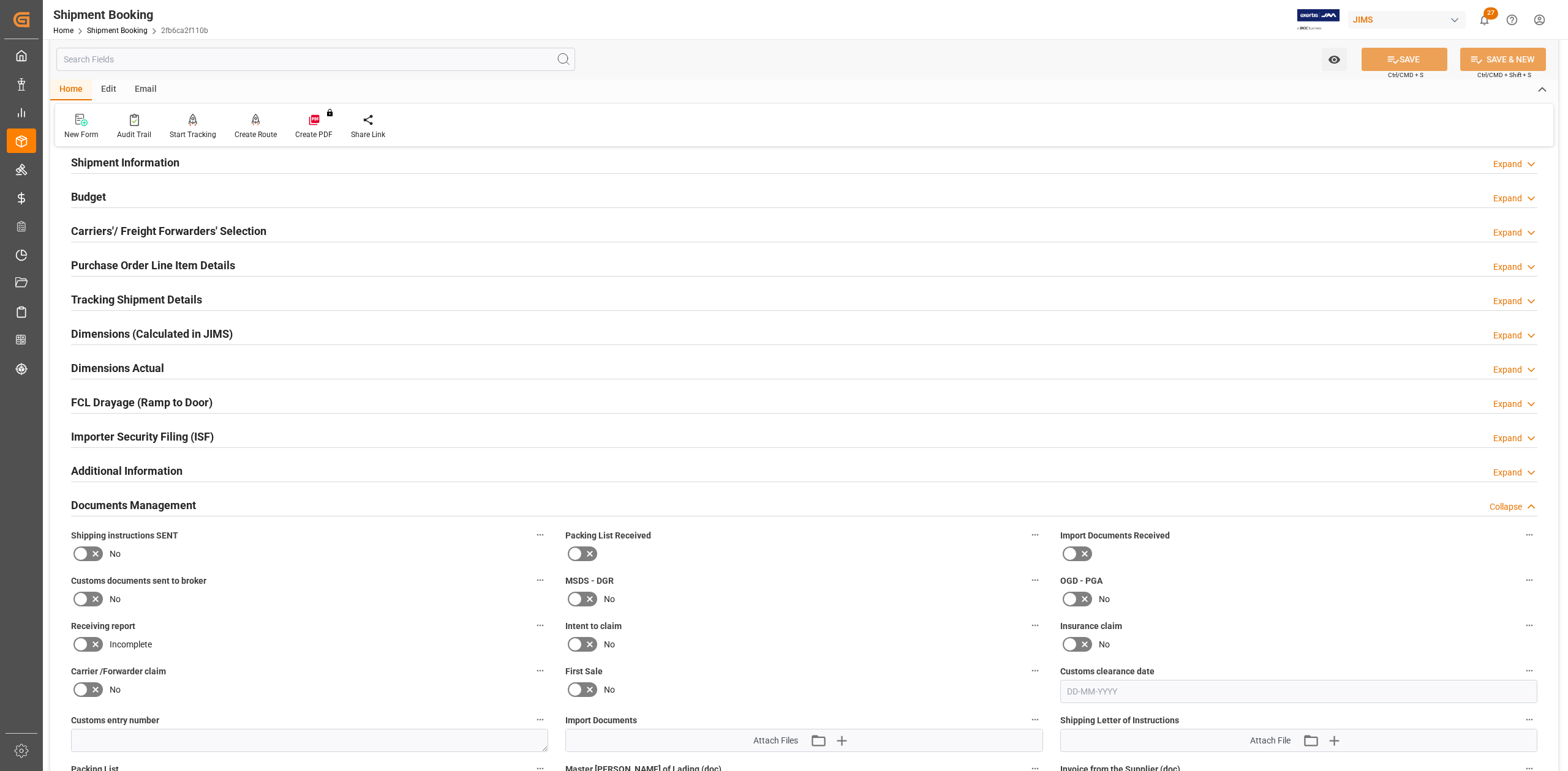
scroll to position [327, 0]
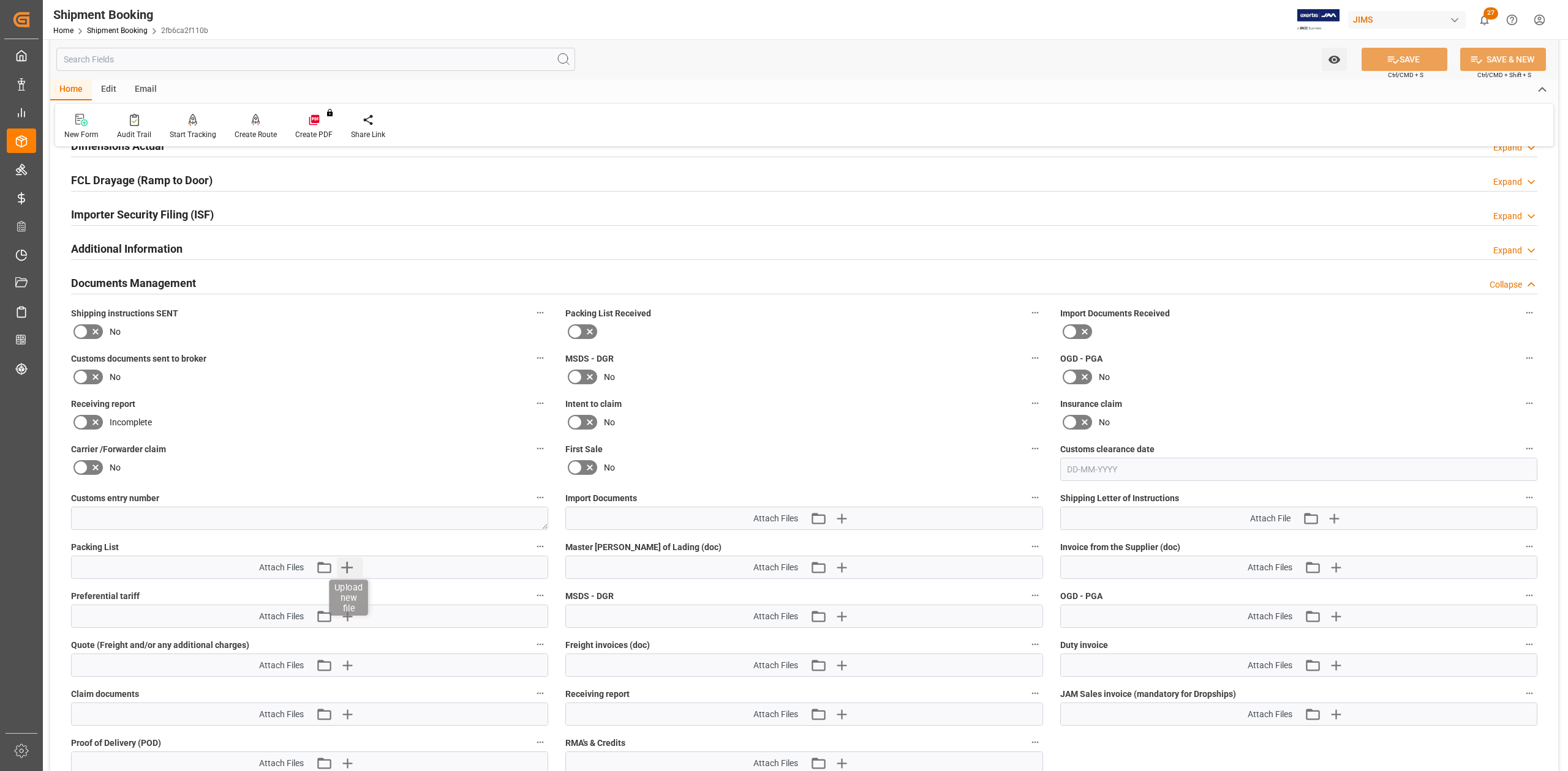
click at [344, 569] on icon "button" at bounding box center [347, 567] width 20 height 20
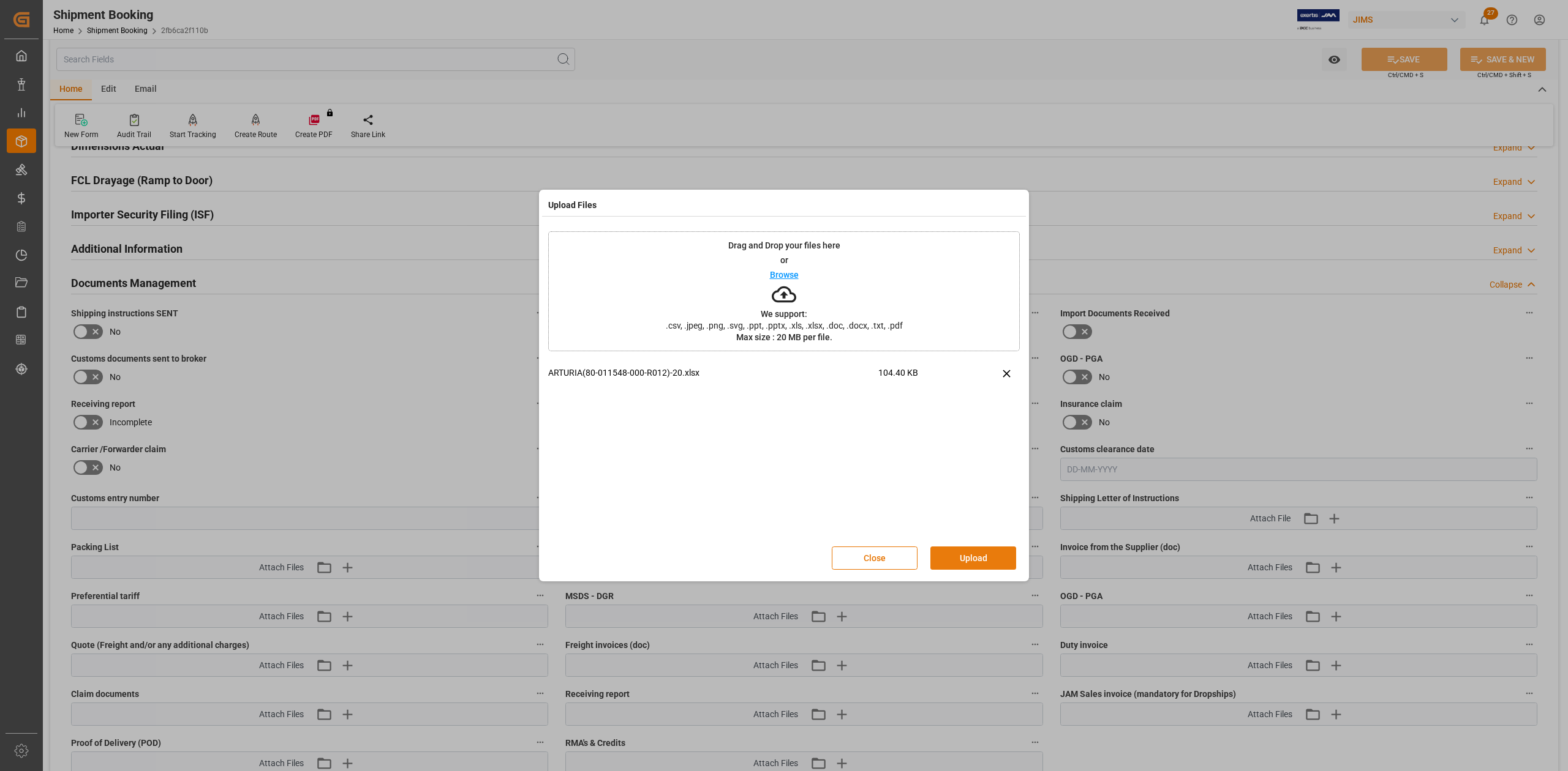
click at [975, 560] on button "Upload" at bounding box center [973, 558] width 86 height 23
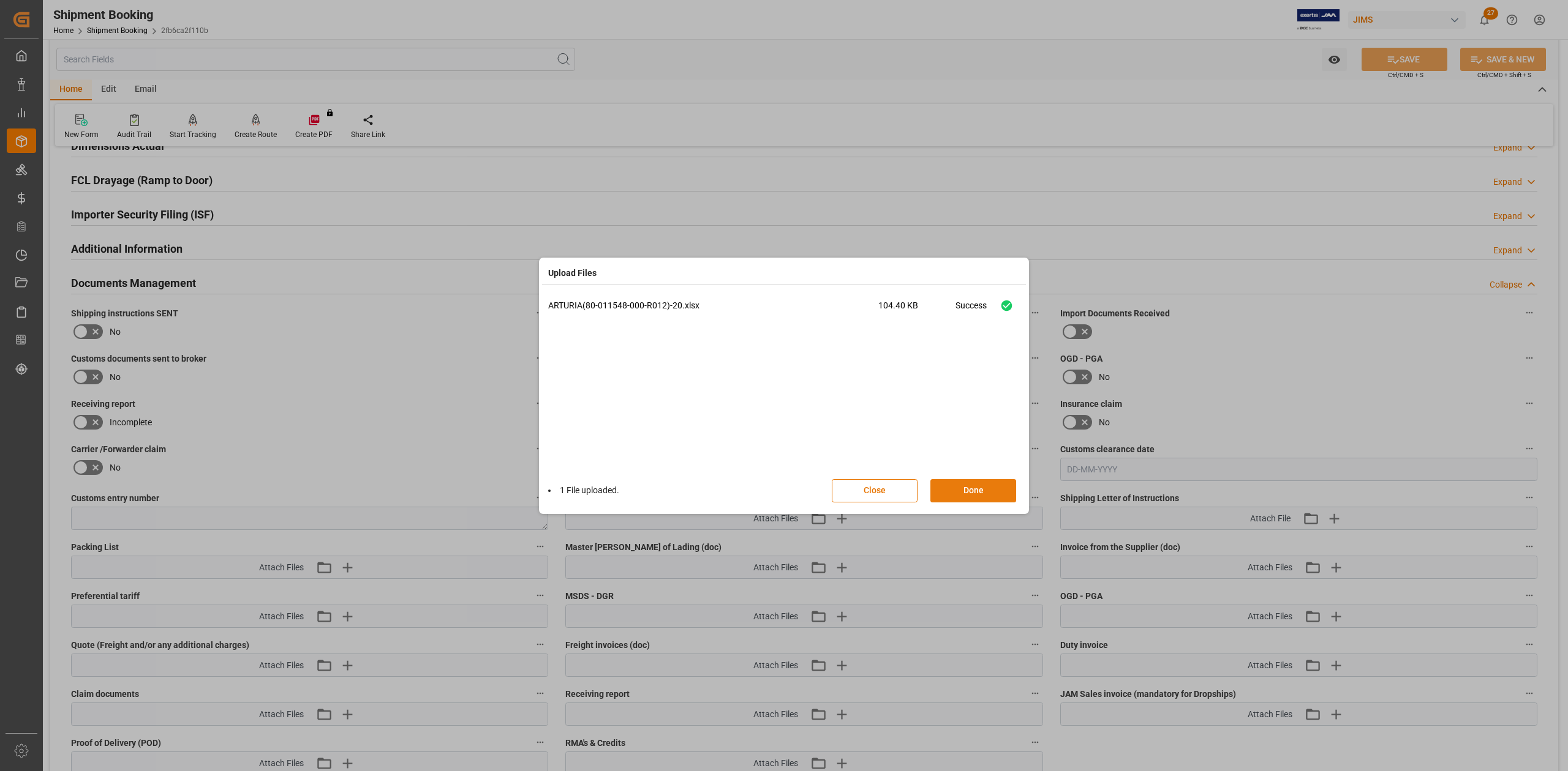
drag, startPoint x: 972, startPoint y: 493, endPoint x: 1017, endPoint y: 496, distance: 45.1
click at [971, 493] on button "Done" at bounding box center [973, 490] width 86 height 23
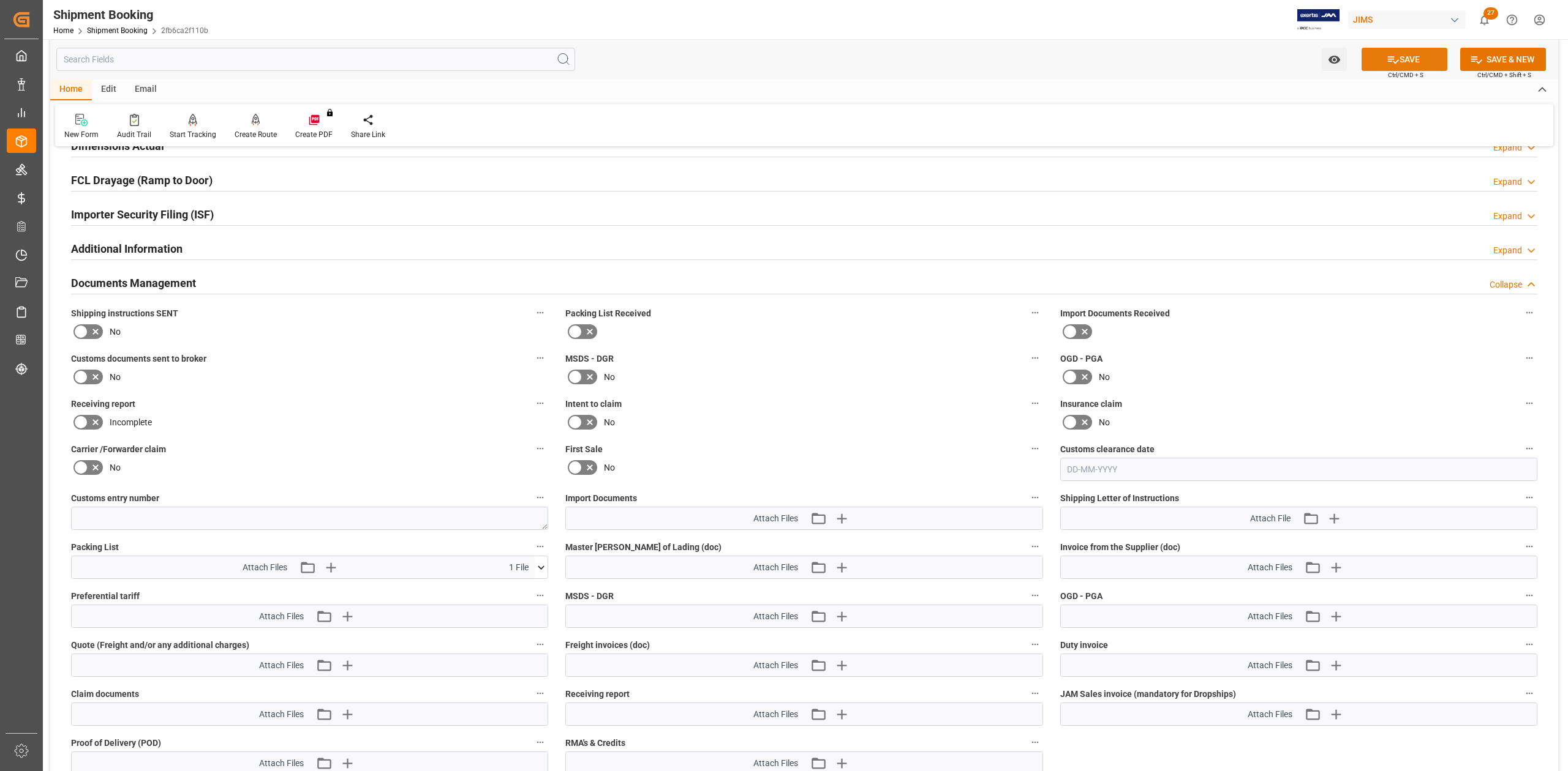
click at [1421, 60] on button "SAVE" at bounding box center [1404, 59] width 86 height 23
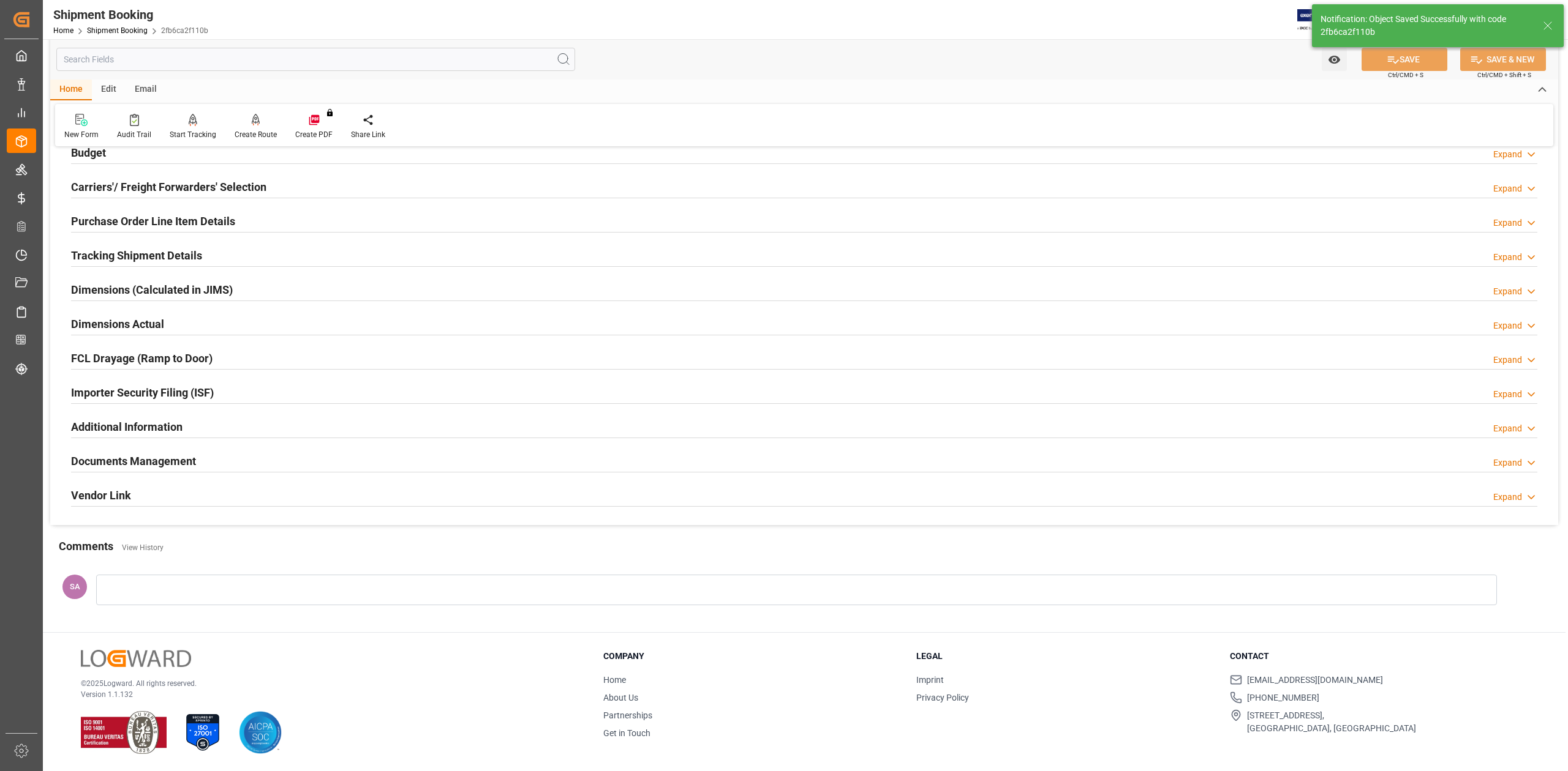
scroll to position [150, 0]
click at [151, 255] on h2 "Tracking Shipment Details" at bounding box center [136, 255] width 131 height 16
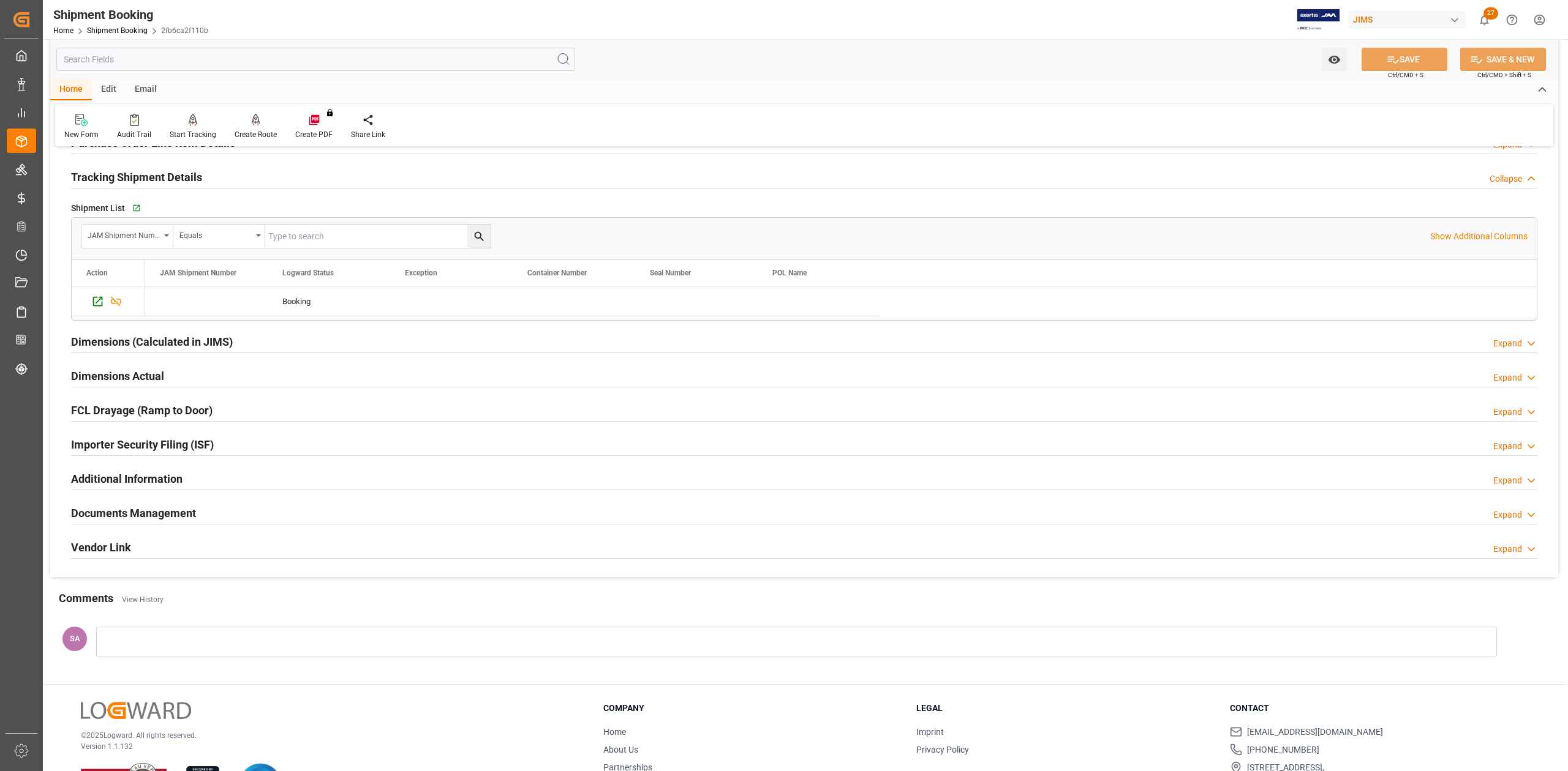
scroll to position [36, 0]
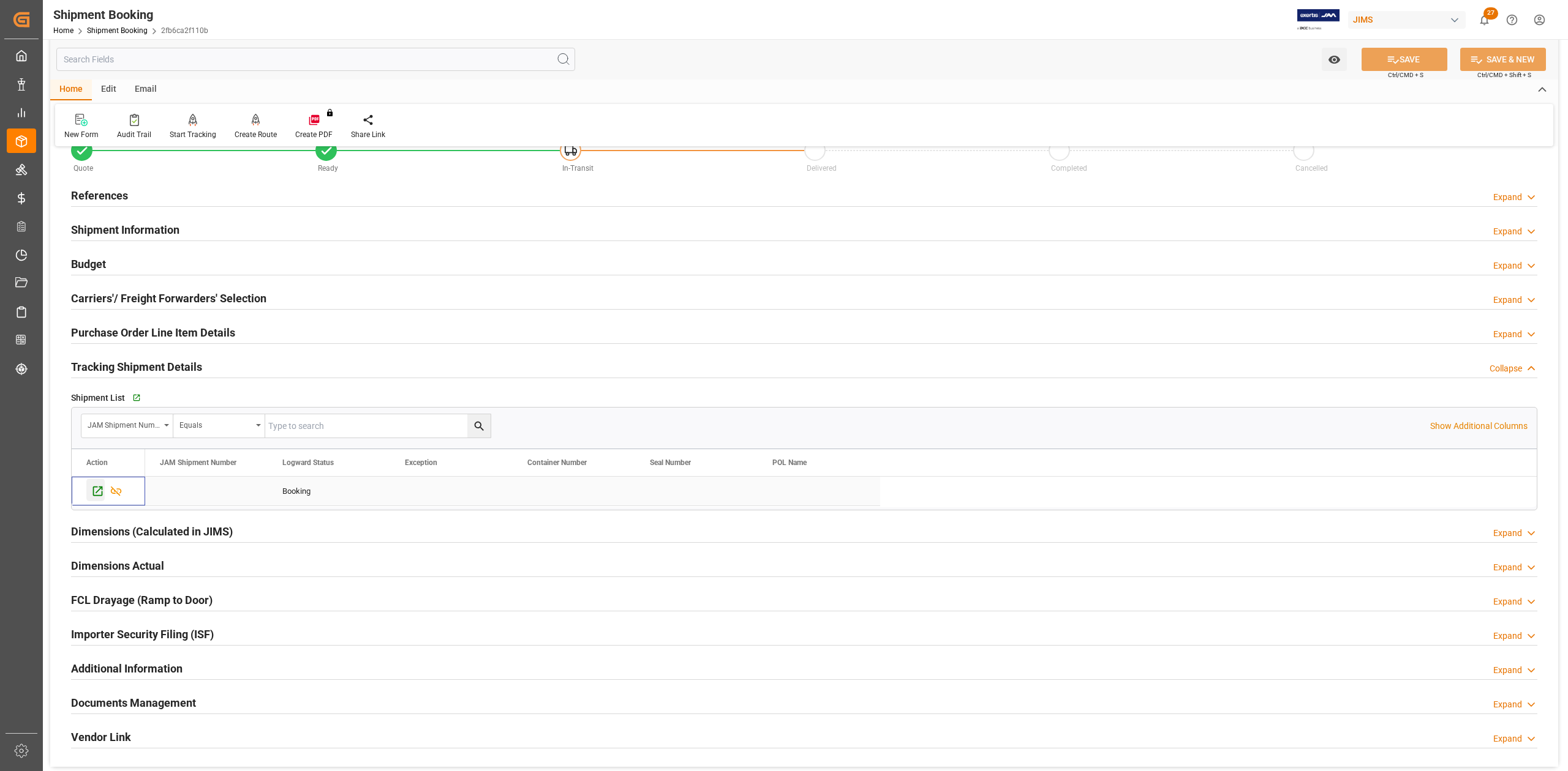
click at [92, 493] on icon "Press SPACE to select this row." at bounding box center [97, 491] width 13 height 13
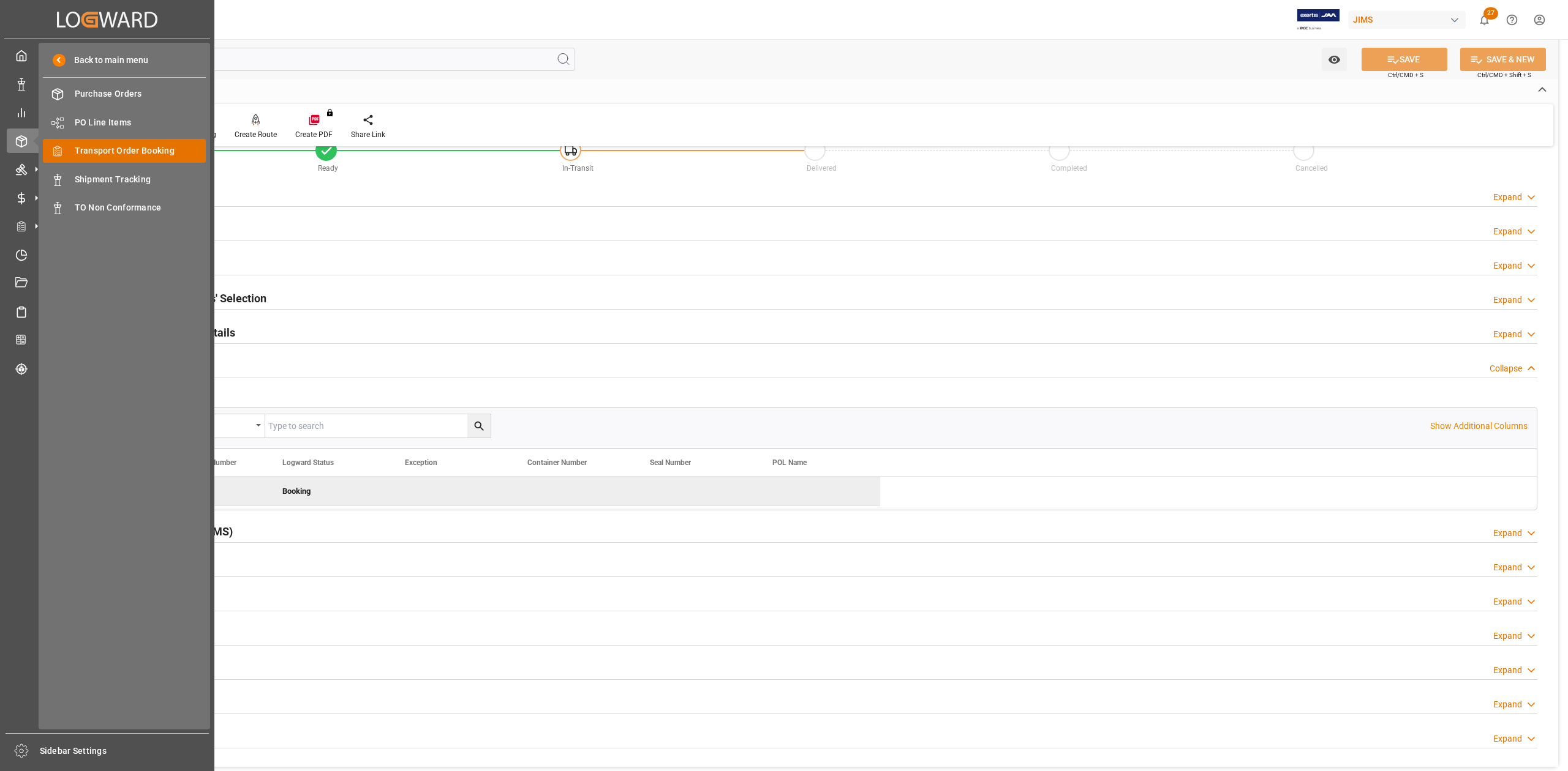
click at [143, 153] on span "Transport Order Booking" at bounding box center [140, 151] width 132 height 13
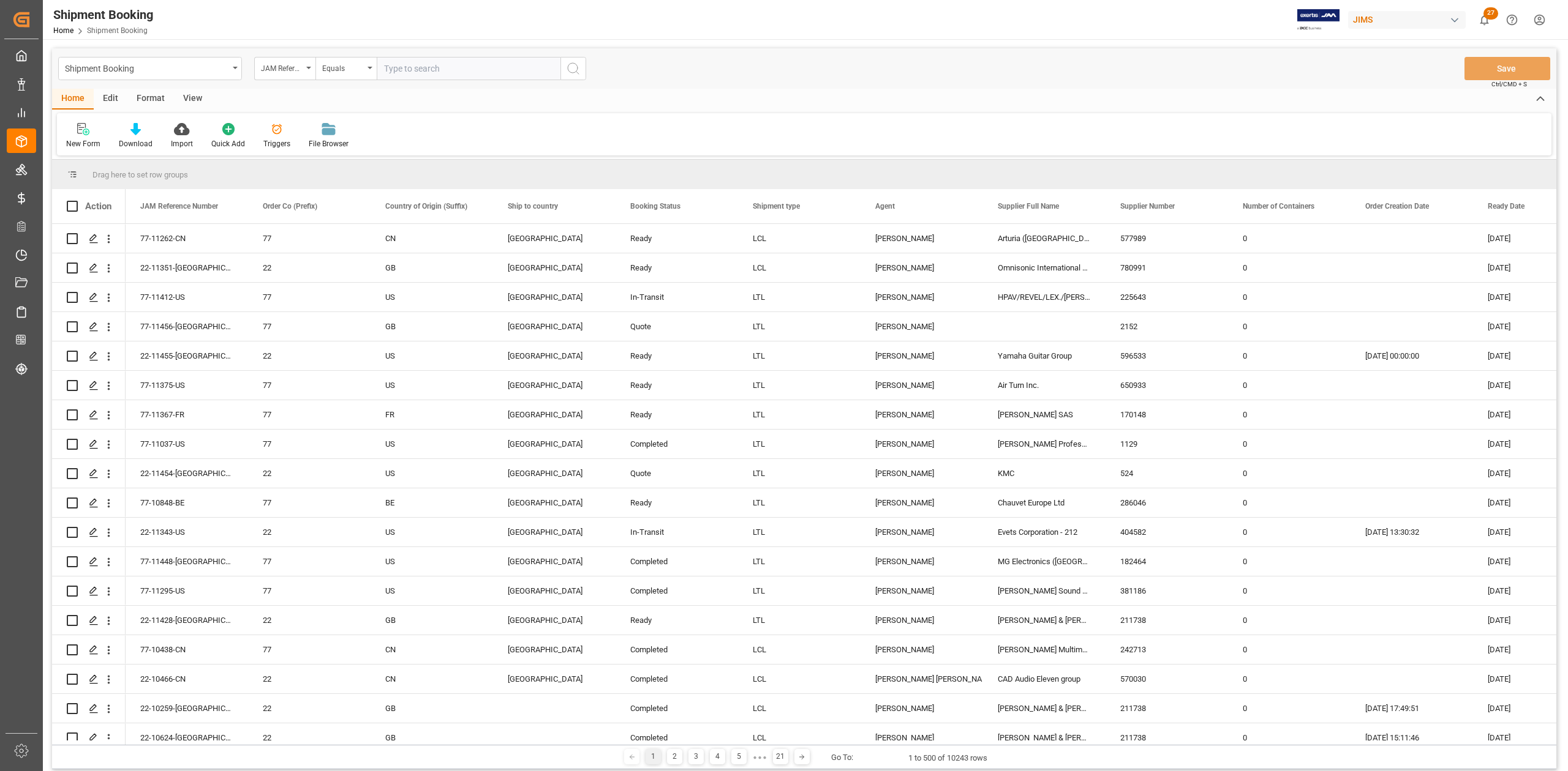
click at [468, 64] on input "text" at bounding box center [469, 68] width 184 height 23
click at [308, 65] on div "JAM Reference Number" at bounding box center [284, 68] width 62 height 23
click at [306, 103] on input "text" at bounding box center [346, 96] width 172 height 20
type input "supp"
click at [318, 146] on div "Supplier Number" at bounding box center [346, 151] width 183 height 26
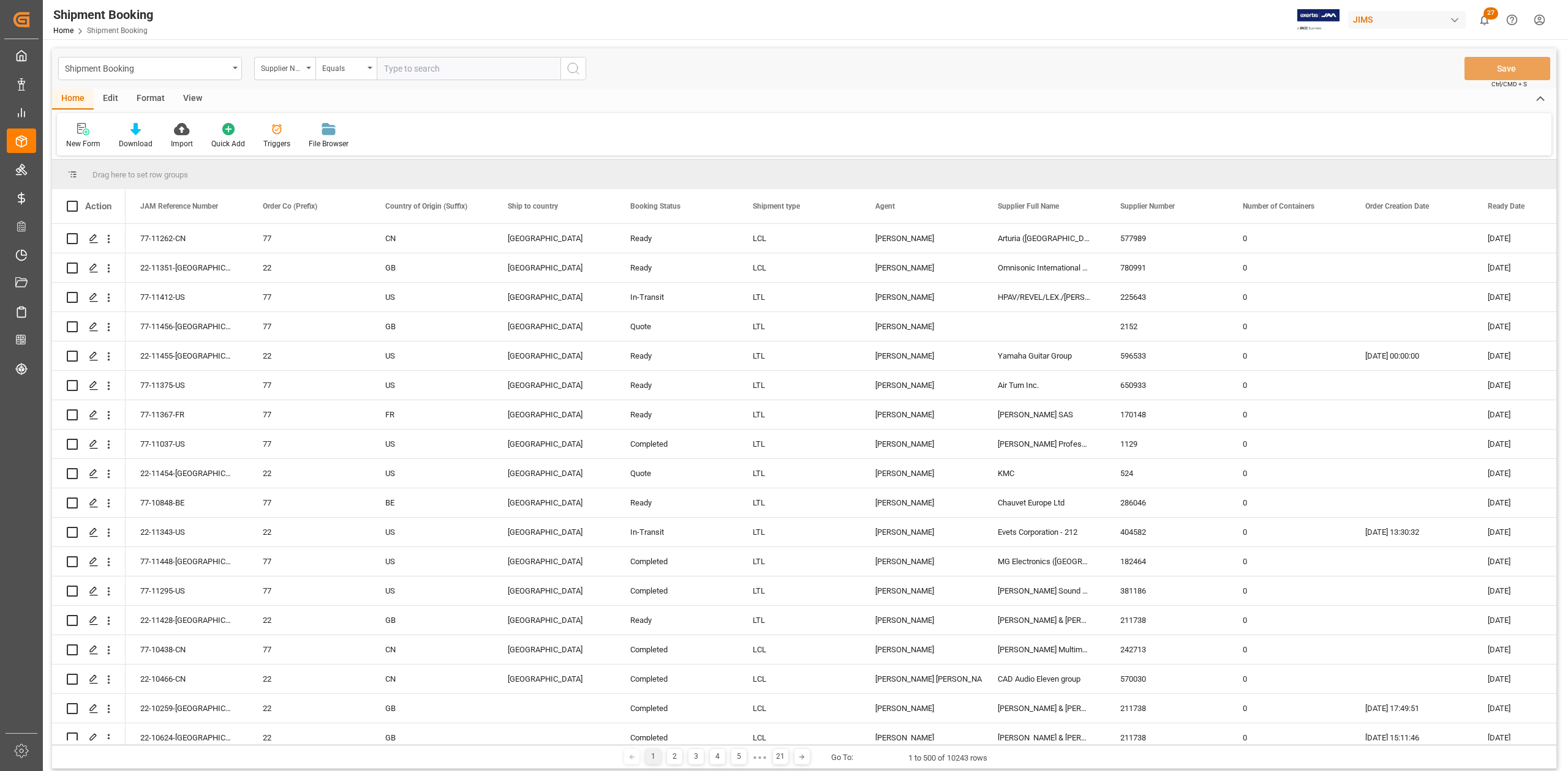
click at [437, 68] on input "text" at bounding box center [469, 68] width 184 height 23
paste input "163318"
type input "163318"
click at [571, 70] on icon "search button" at bounding box center [573, 68] width 15 height 15
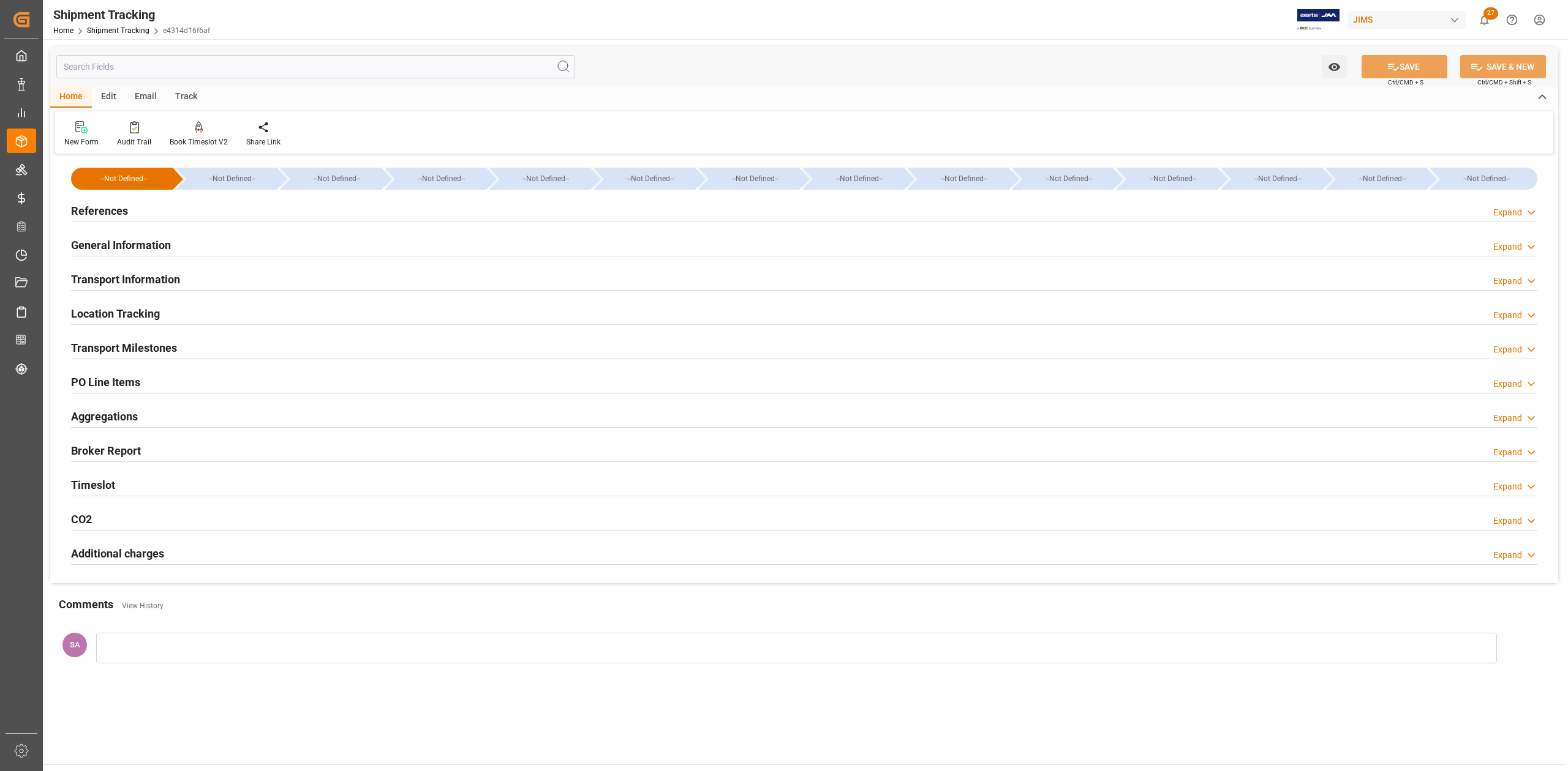
type input "20-10-2025 00:00"
type input "20-12-2025 00:00"
click at [131, 347] on h2 "Transport Milestones" at bounding box center [124, 347] width 106 height 16
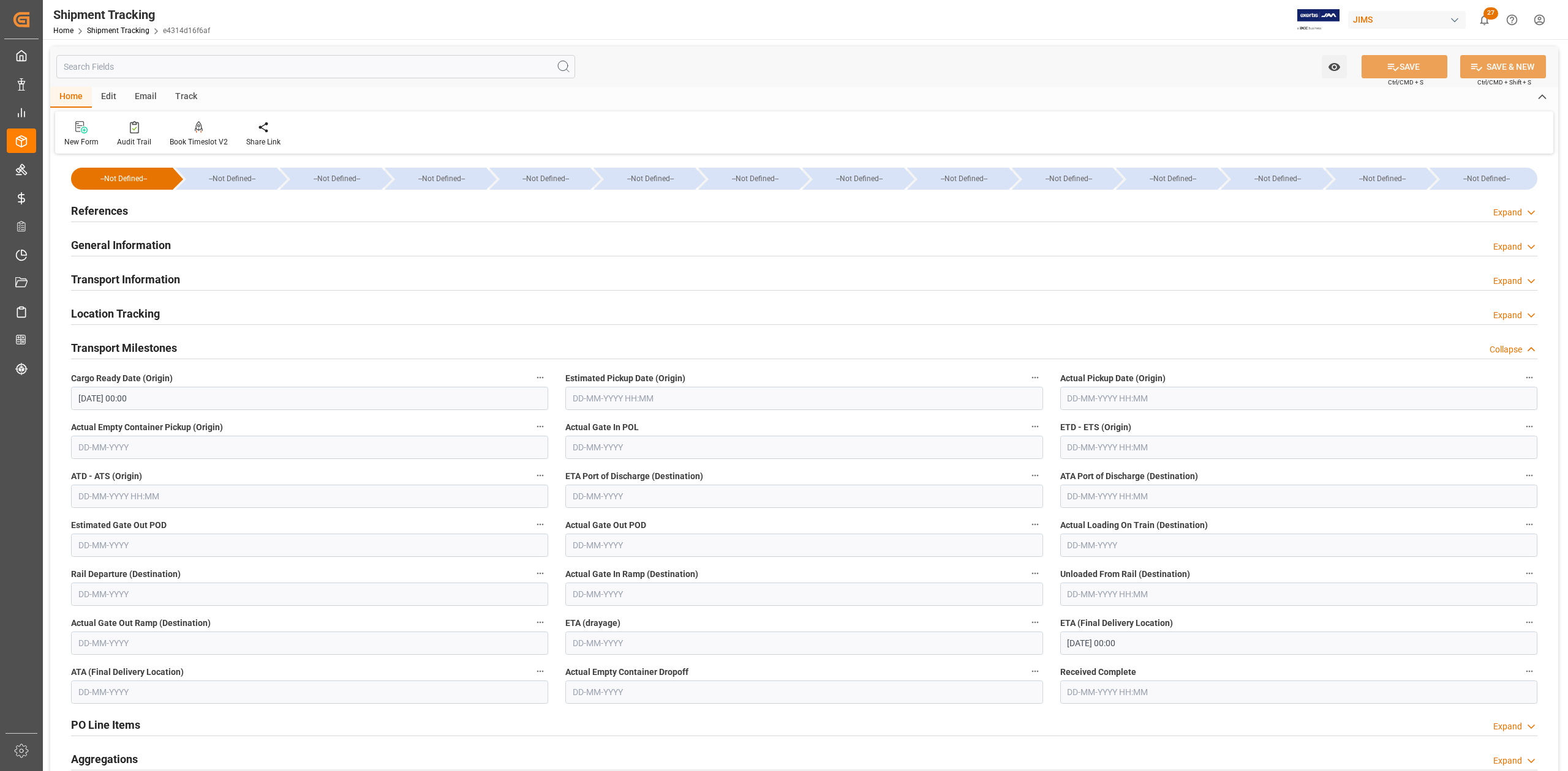
click at [204, 402] on input "20-10-2025 00:00" at bounding box center [309, 398] width 477 height 23
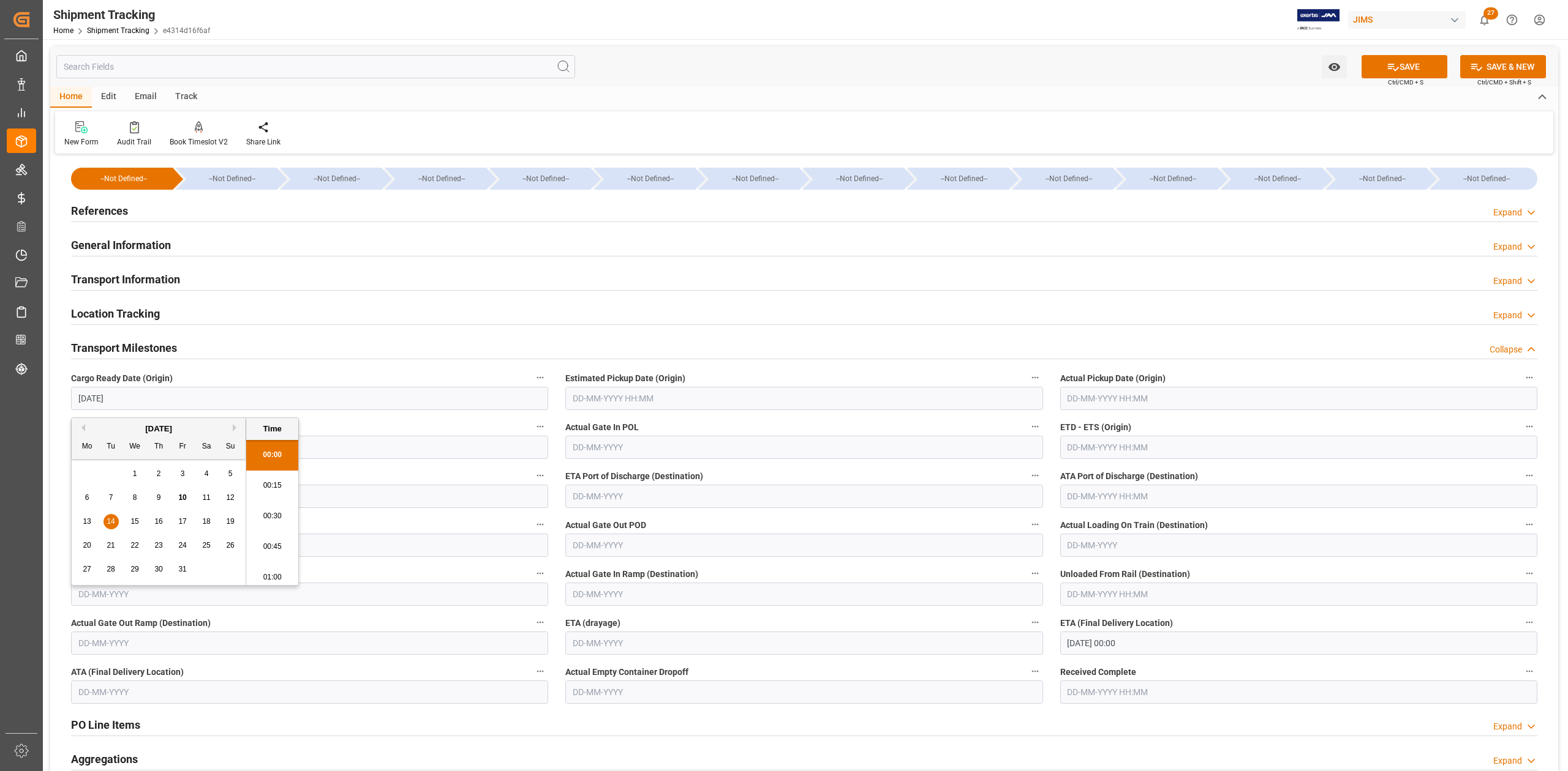
click at [675, 398] on input "text" at bounding box center [804, 398] width 477 height 23
type input "14-10-2025 00:00"
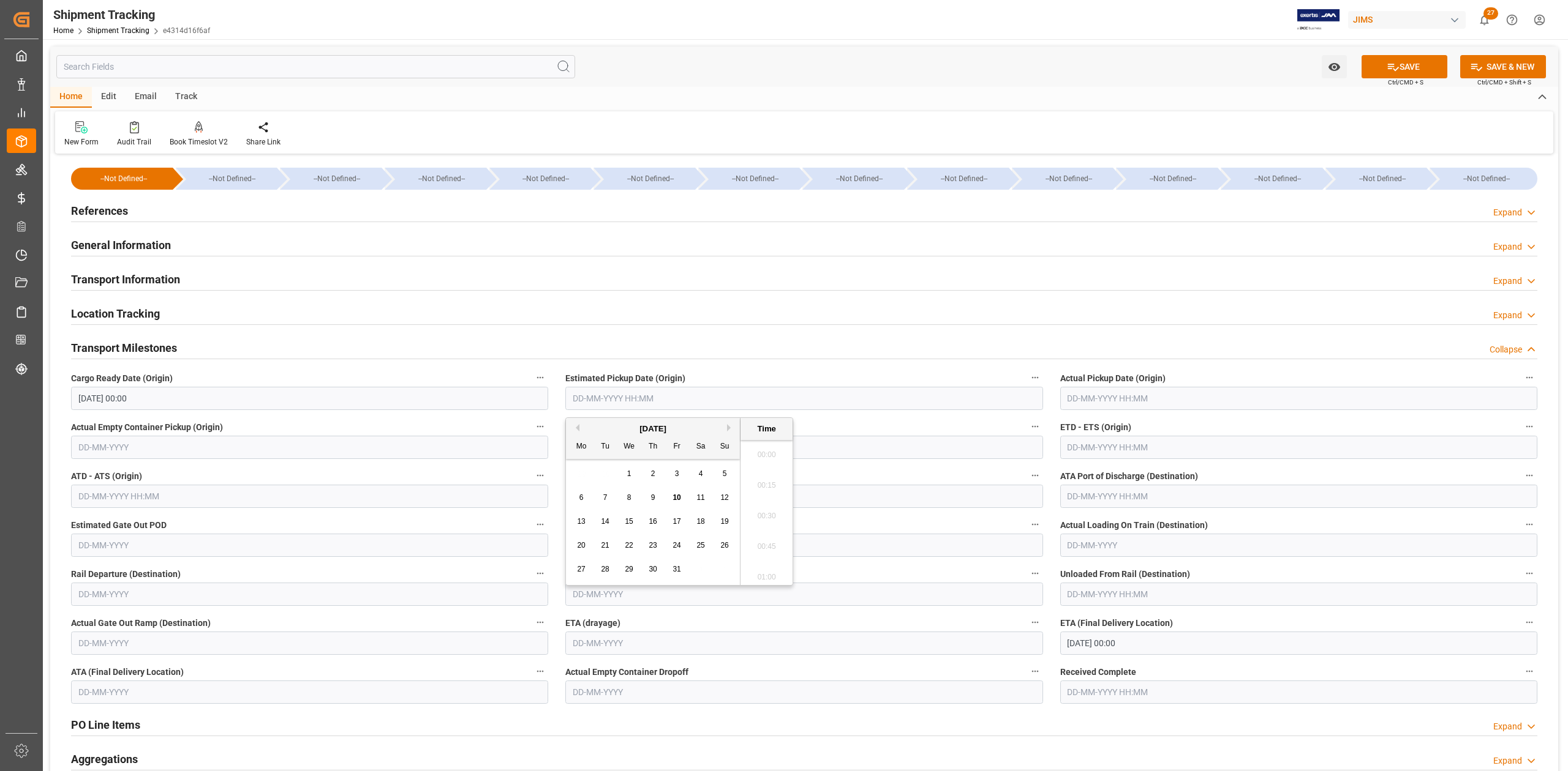
scroll to position [1381, 0]
click at [1109, 446] on input "text" at bounding box center [1298, 447] width 477 height 23
type input "17-10-2025 00:00"
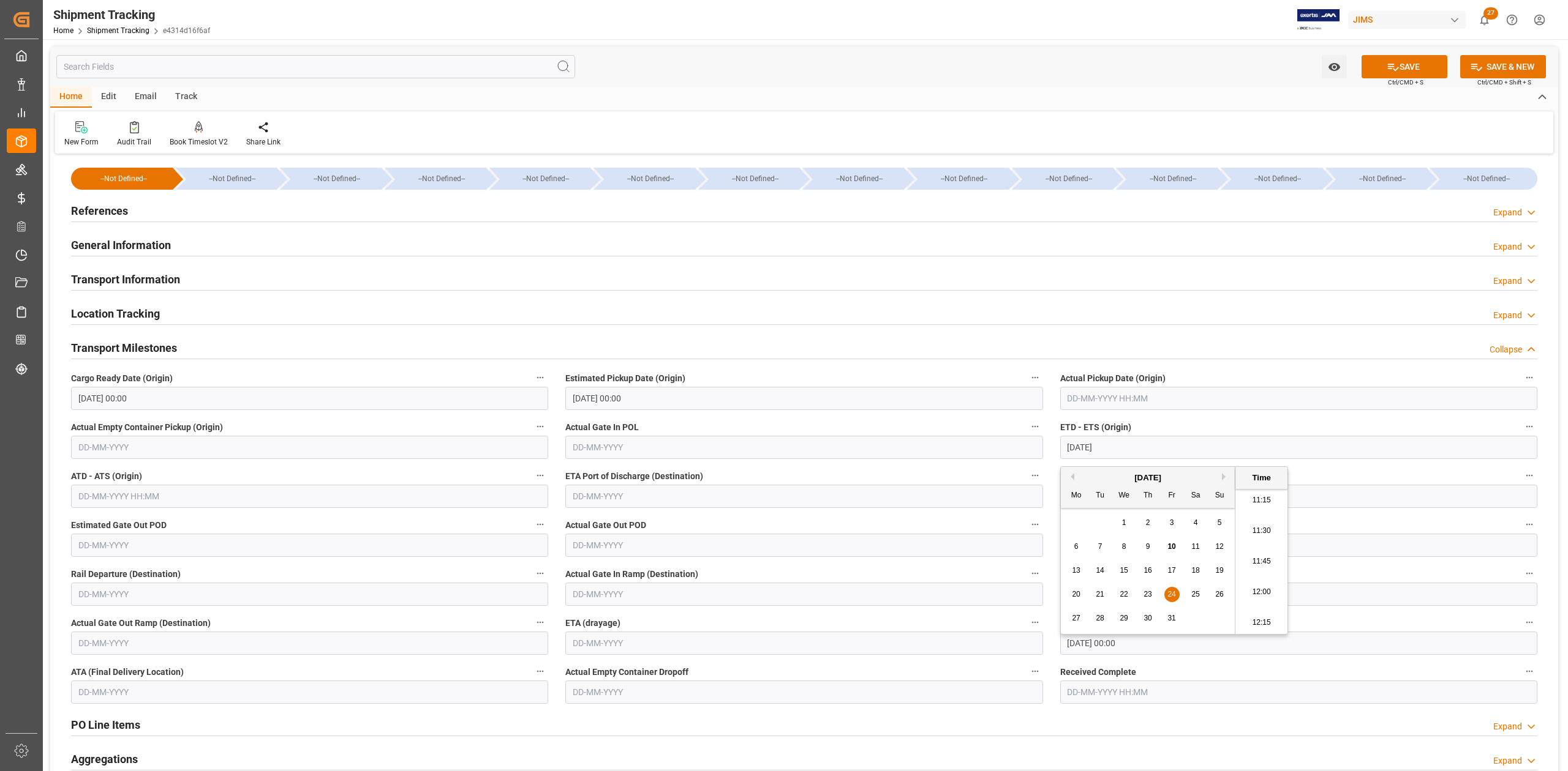
type input "24-10-2025 00:00"
click at [1137, 641] on input "20-12-2025 00:00" at bounding box center [1298, 643] width 477 height 23
click at [1070, 466] on button "Previous Month" at bounding box center [1070, 464] width 7 height 7
click at [1226, 466] on button "Next Month" at bounding box center [1226, 464] width 7 height 7
click at [1148, 512] on span "4" at bounding box center [1148, 510] width 4 height 9
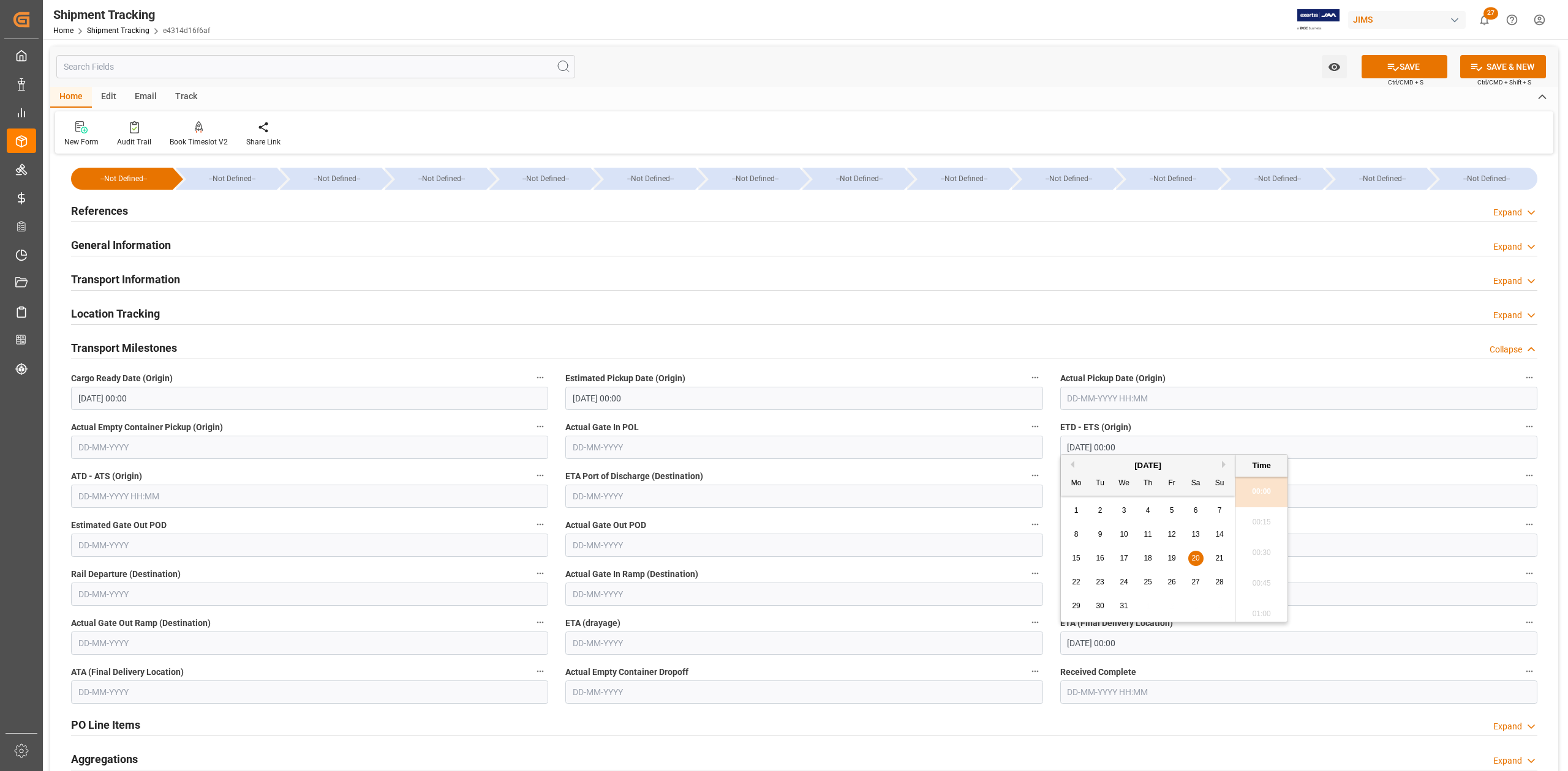
type input "04-12-2025 00:00"
click at [1435, 62] on button "SAVE" at bounding box center [1404, 67] width 86 height 23
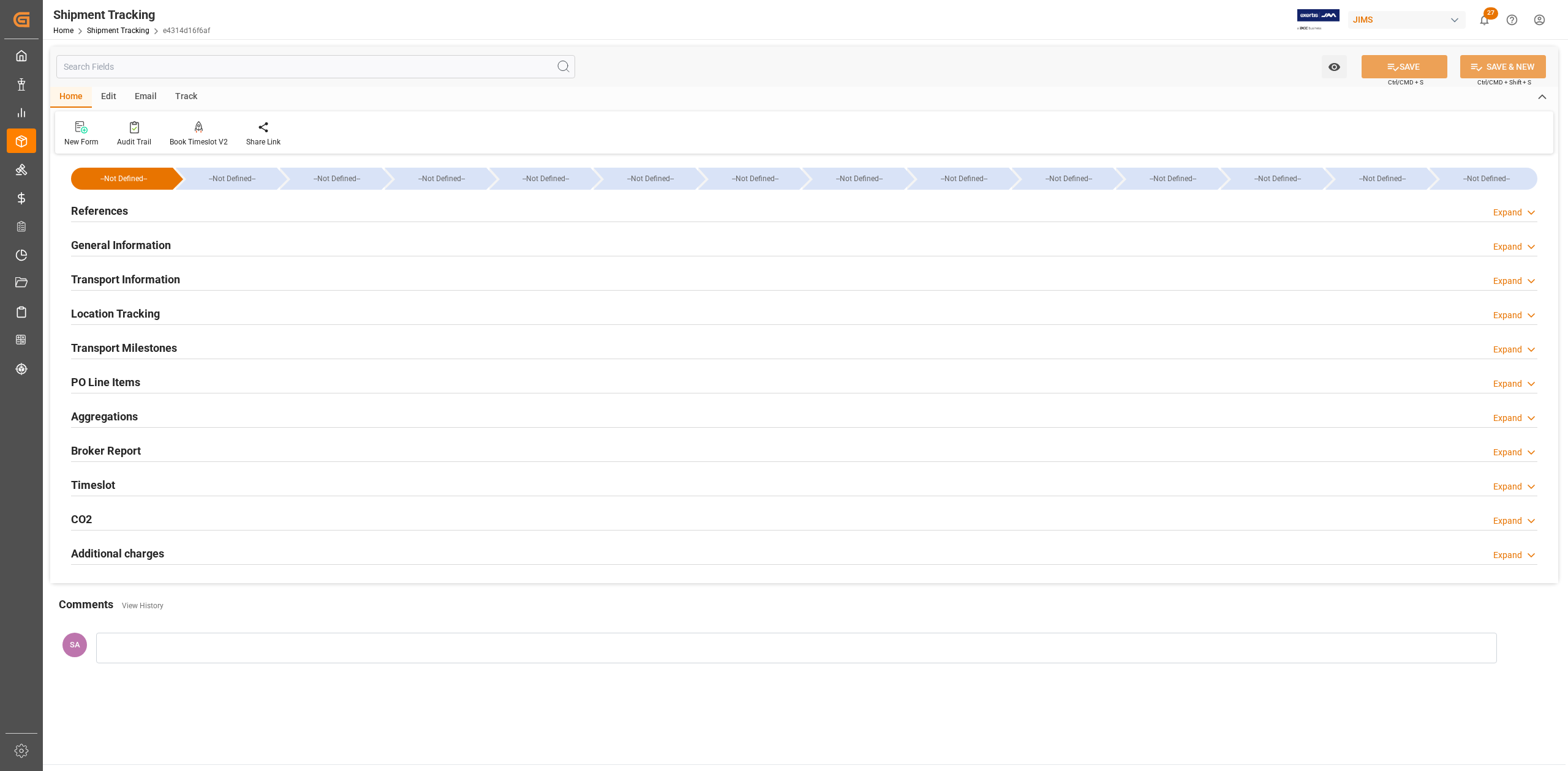
drag, startPoint x: 106, startPoint y: 210, endPoint x: 107, endPoint y: 228, distance: 18.0
click at [106, 210] on h2 "References" at bounding box center [100, 211] width 57 height 16
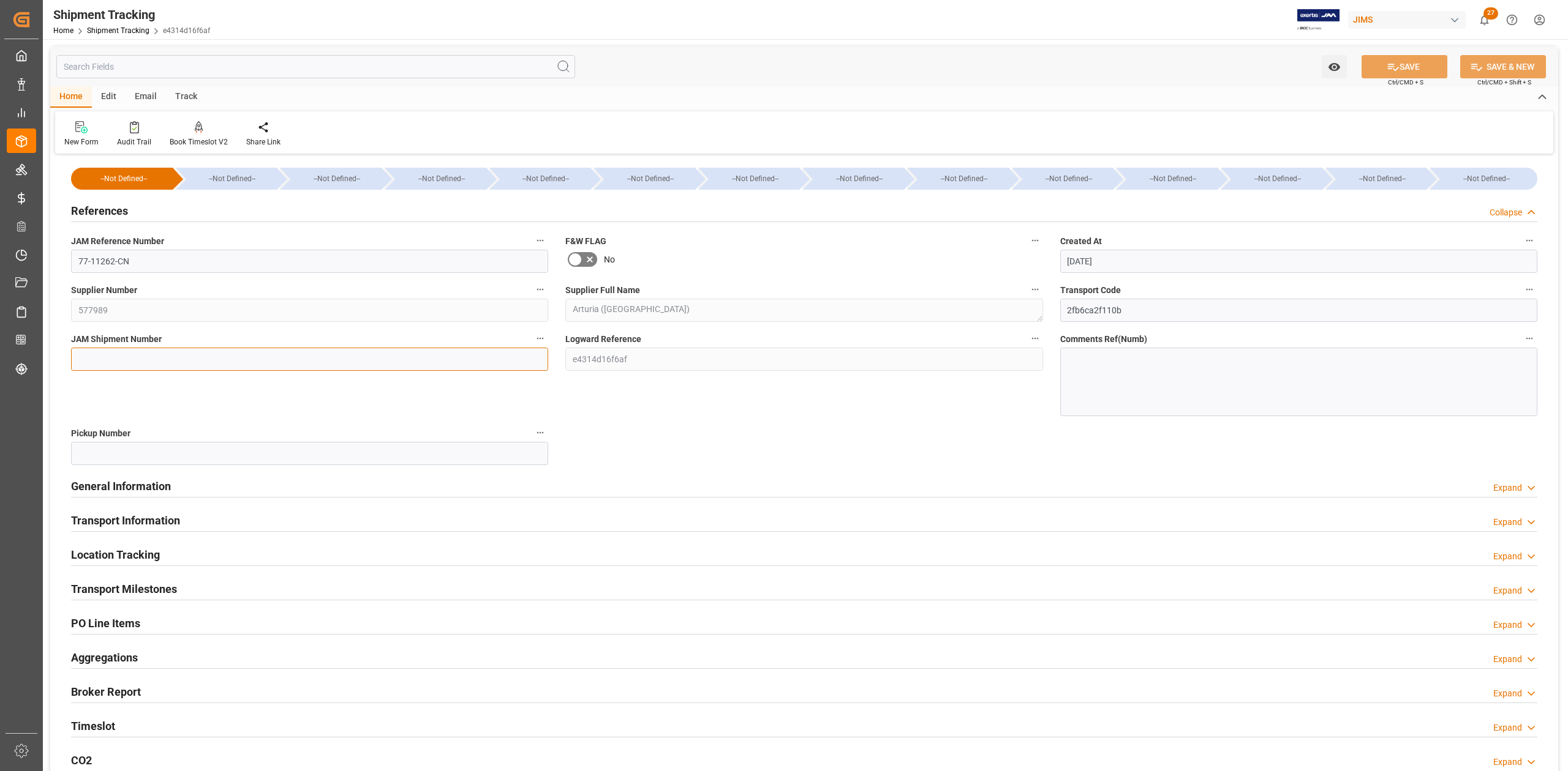
click at [126, 358] on input at bounding box center [309, 359] width 477 height 23
paste input "73377"
type input "73377"
click at [1379, 69] on button "SAVE" at bounding box center [1404, 67] width 86 height 23
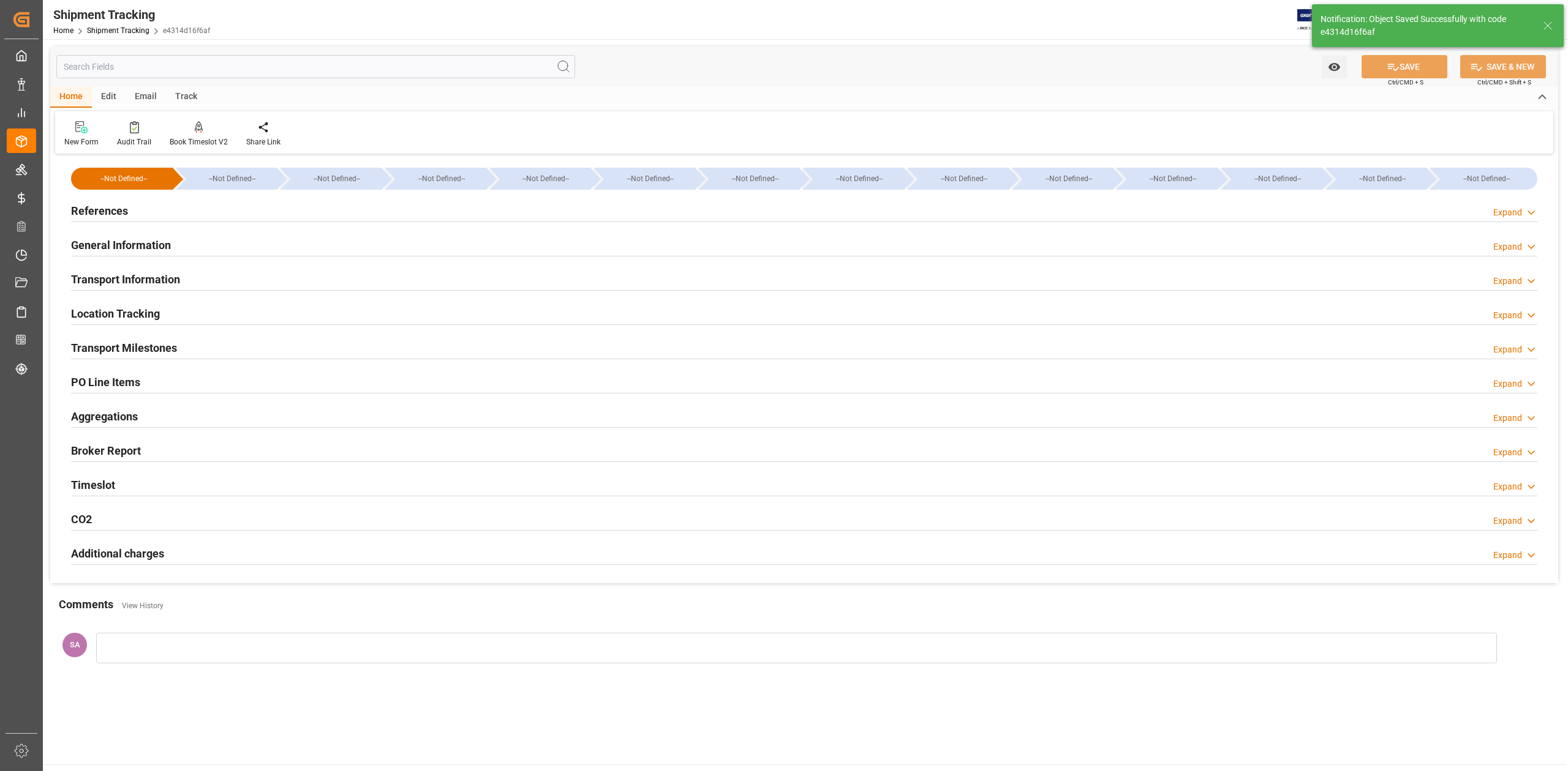
drag, startPoint x: 170, startPoint y: 353, endPoint x: 270, endPoint y: 373, distance: 102.0
click at [170, 353] on h2 "Transport Milestones" at bounding box center [124, 347] width 106 height 16
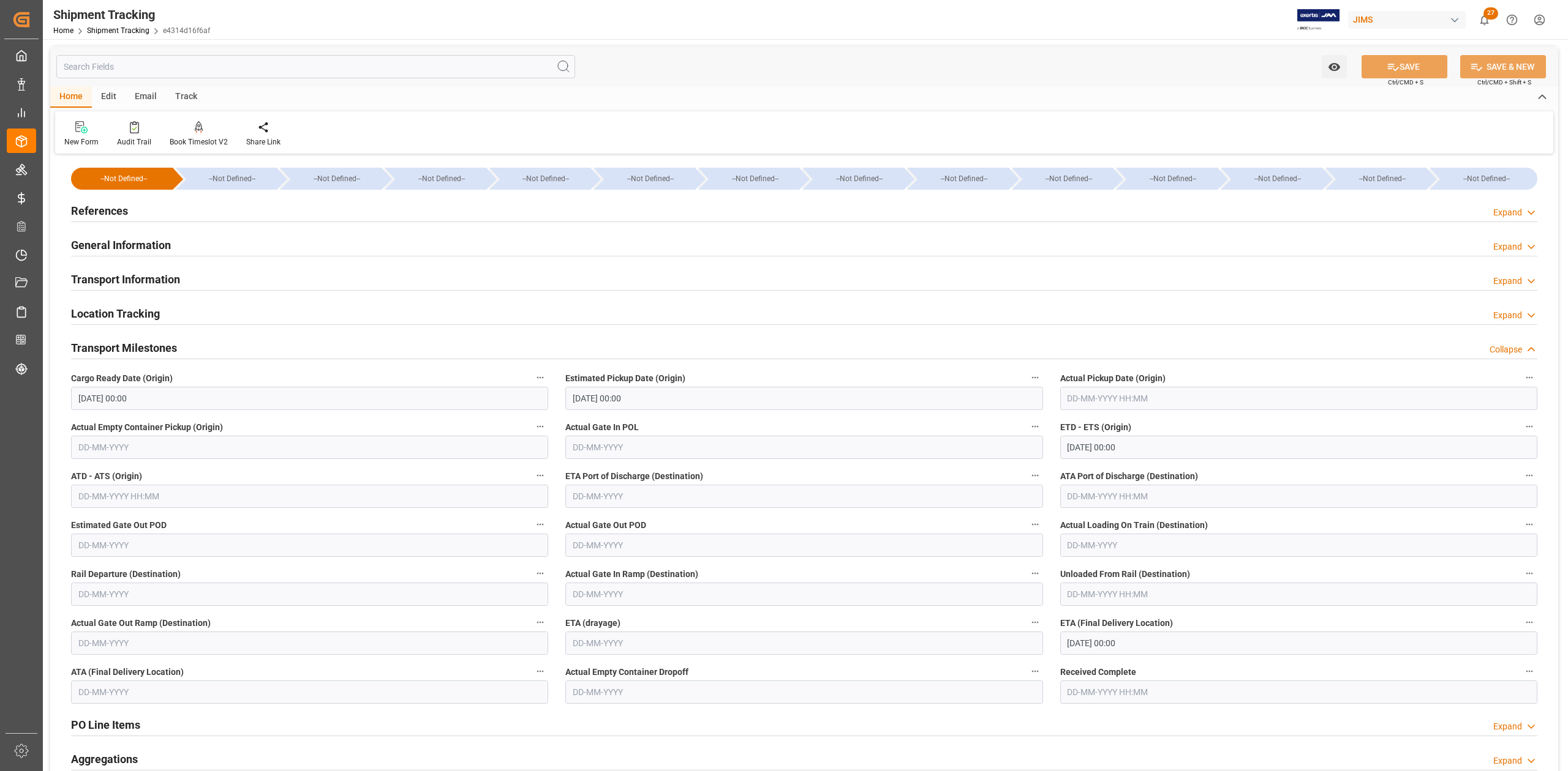
drag, startPoint x: 87, startPoint y: 216, endPoint x: 107, endPoint y: 229, distance: 23.9
click at [87, 216] on h2 "References" at bounding box center [100, 211] width 57 height 16
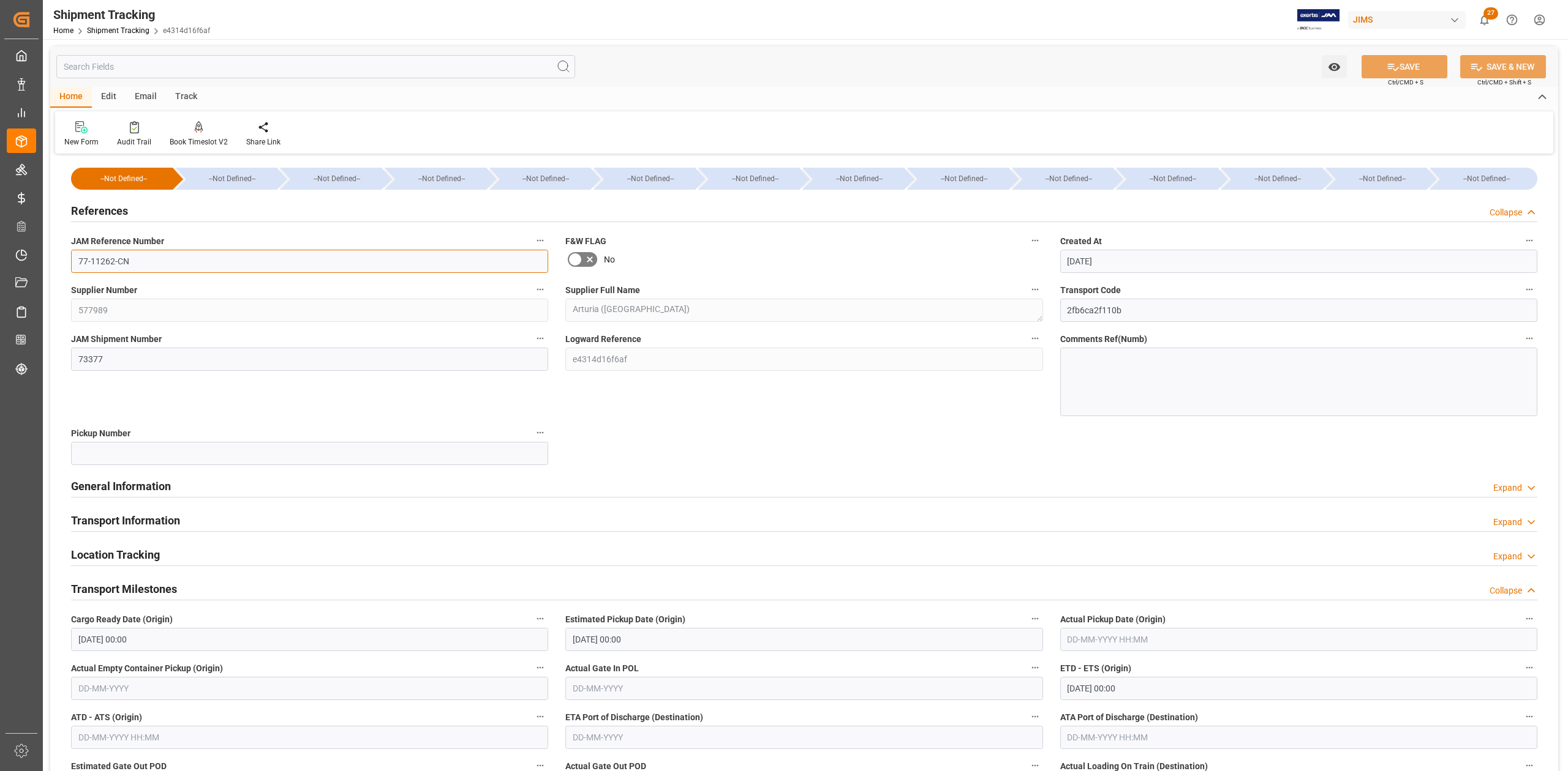
click at [148, 262] on input "77-11262-CN" at bounding box center [309, 261] width 477 height 23
